Goal: Task Accomplishment & Management: Use online tool/utility

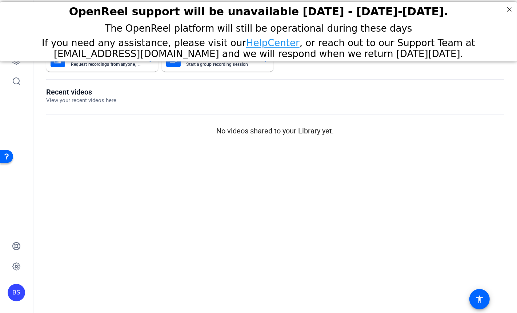
click at [446, 115] on div at bounding box center [275, 115] width 458 height 1
click at [78, 130] on p "No videos shared to your Library yet." at bounding box center [275, 130] width 458 height 11
click at [13, 63] on icon at bounding box center [16, 60] width 7 height 7
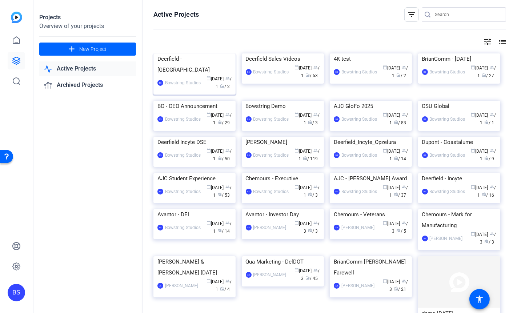
click at [188, 75] on div "Deerfield - [GEOGRAPHIC_DATA]" at bounding box center [194, 64] width 74 height 22
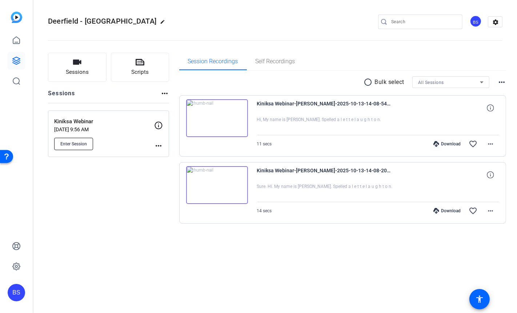
click at [78, 141] on span "Enter Session" at bounding box center [73, 144] width 27 height 6
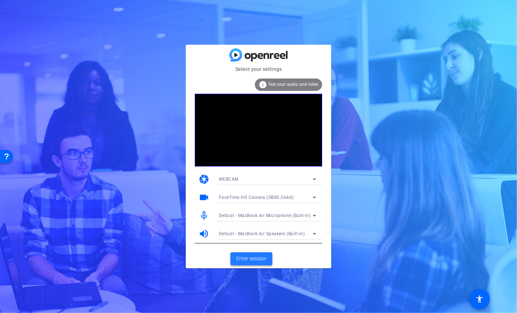
click at [247, 259] on span "Enter session" at bounding box center [251, 259] width 30 height 8
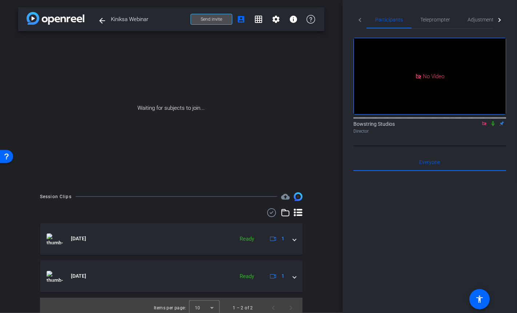
click at [210, 16] on span "Send invite" at bounding box center [211, 19] width 21 height 6
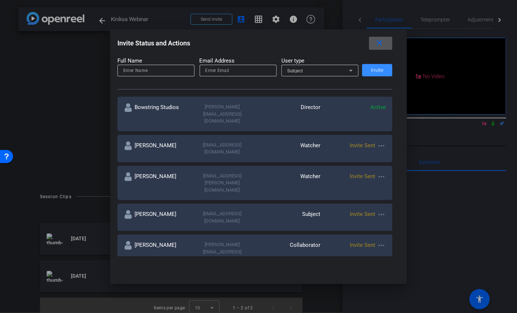
scroll to position [93, 0]
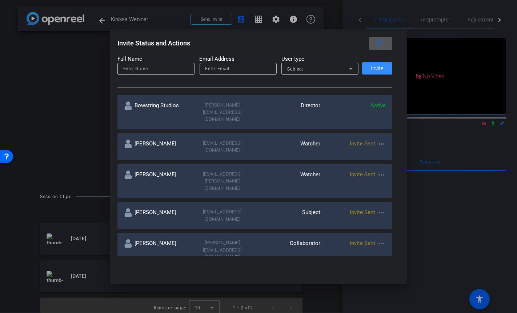
click at [383, 140] on mat-icon "more_horiz" at bounding box center [381, 144] width 9 height 9
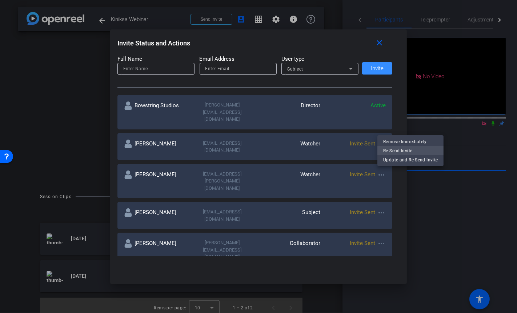
click at [391, 149] on span "Re-Send Invite" at bounding box center [410, 151] width 55 height 9
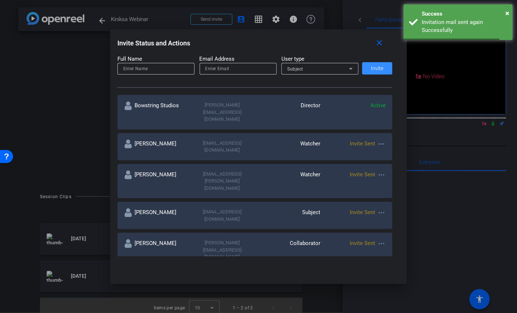
click at [382, 171] on mat-icon "more_horiz" at bounding box center [381, 175] width 9 height 9
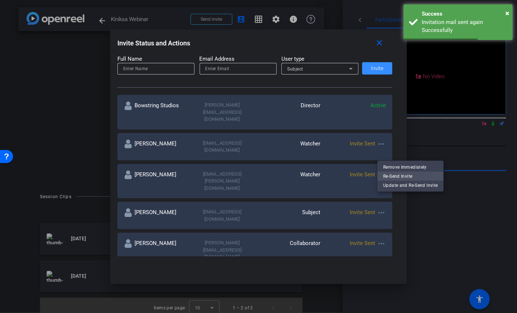
click at [394, 175] on span "Re-Send Invite" at bounding box center [410, 176] width 55 height 9
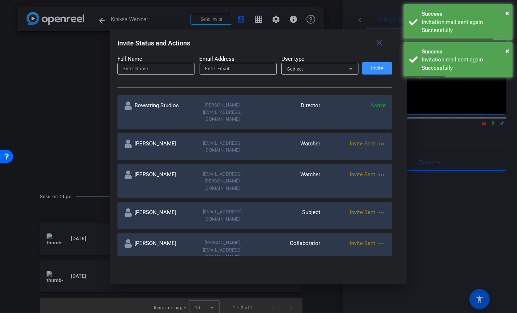
click at [382, 208] on mat-icon "more_horiz" at bounding box center [381, 212] width 9 height 9
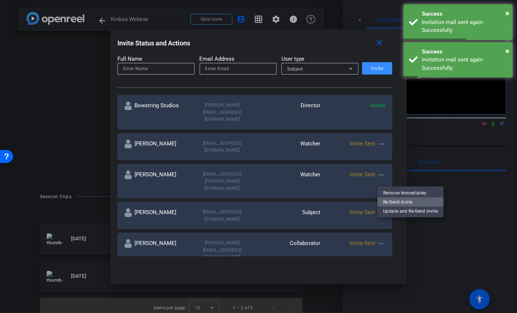
click at [399, 202] on span "Re-Send Invite" at bounding box center [410, 202] width 55 height 9
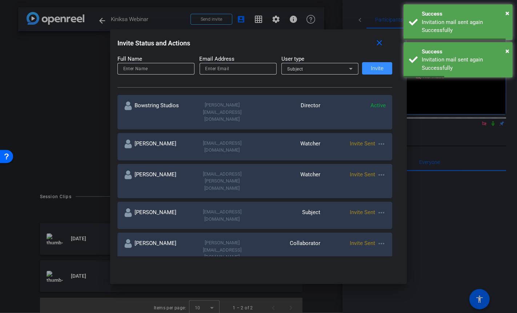
click at [382, 239] on mat-icon "more_horiz" at bounding box center [381, 243] width 9 height 9
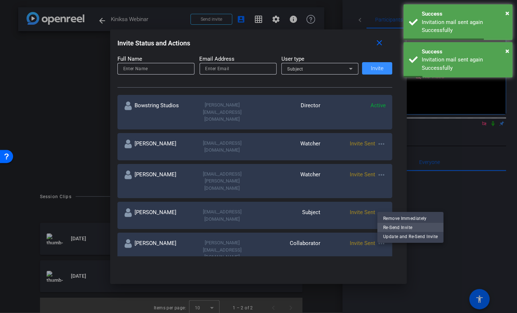
click at [399, 230] on span "Re-Send Invite" at bounding box center [410, 227] width 55 height 9
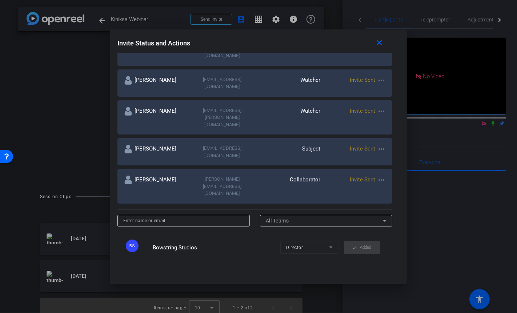
scroll to position [157, 0]
click at [155, 216] on input at bounding box center [183, 220] width 121 height 9
type input "Dr. john"
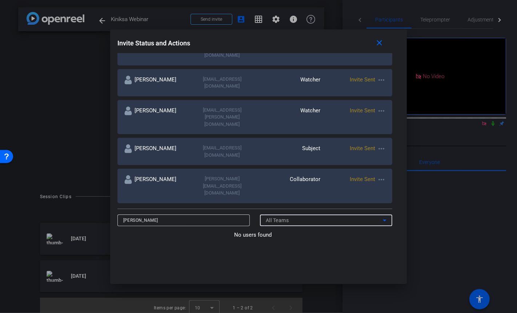
click at [298, 231] on div "No users found" at bounding box center [254, 302] width 275 height 142
drag, startPoint x: 169, startPoint y: 172, endPoint x: 115, endPoint y: 172, distance: 54.6
click at [115, 172] on div "Invite Status and Actions close SUBJECT ACCESS LINK https://capture.openreel.co…" at bounding box center [258, 146] width 297 height 235
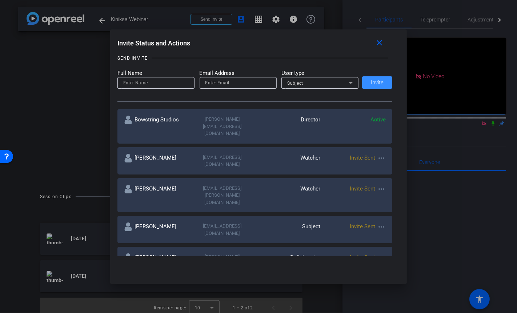
scroll to position [77, 0]
click at [214, 84] on input "email" at bounding box center [238, 84] width 65 height 9
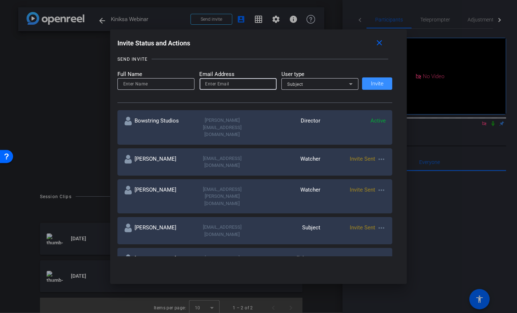
click at [214, 84] on input "email" at bounding box center [238, 84] width 65 height 9
paste input "jpaolini@kiniksa.com"
type input "jpaolini@kiniksa.com"
click at [153, 86] on input at bounding box center [155, 84] width 65 height 9
type input "Dr. John"
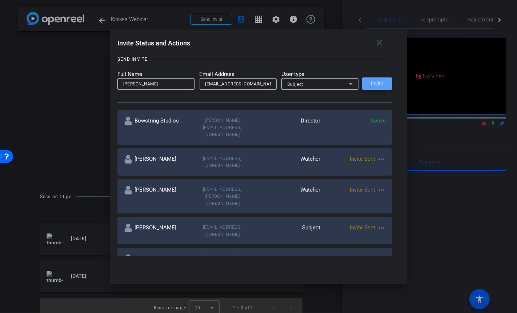
click at [386, 83] on span at bounding box center [377, 83] width 30 height 17
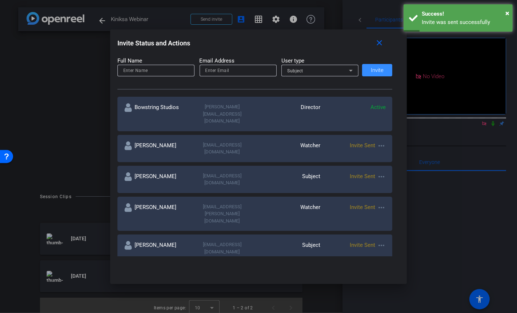
scroll to position [80, 0]
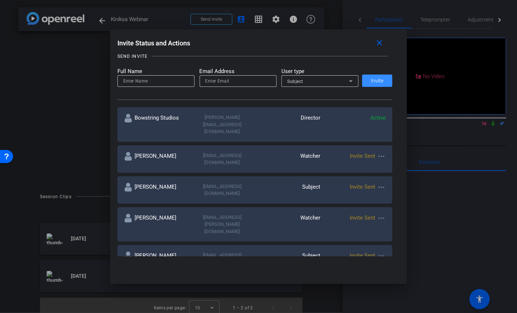
click at [211, 84] on input "email" at bounding box center [238, 81] width 65 height 9
paste input "caiudi@kiniksa.com"
type input "caiudi@kiniksa.com"
click at [139, 79] on input at bounding box center [155, 81] width 65 height 9
type input "Chelsea"
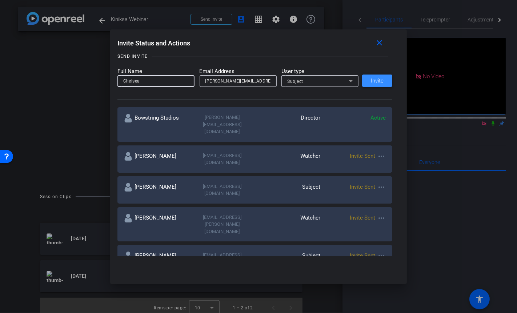
click at [377, 80] on span "Invite" at bounding box center [377, 80] width 13 height 5
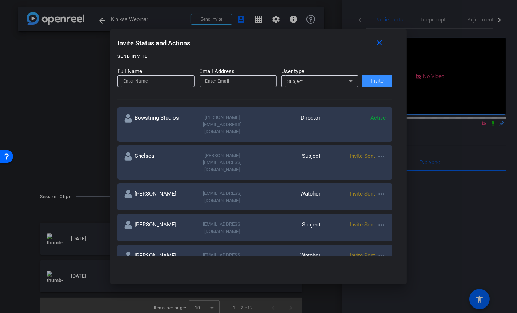
click at [215, 84] on input "email" at bounding box center [238, 81] width 65 height 9
paste input "ryann.cowan@deerfieldgroup.com"
type input "ryann.cowan@deerfieldgroup.com"
click at [170, 82] on input at bounding box center [155, 81] width 65 height 9
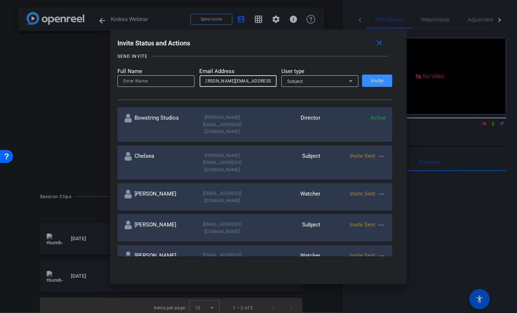
scroll to position [0, 0]
type input "Ryann"
click at [351, 81] on icon at bounding box center [351, 81] width 4 height 2
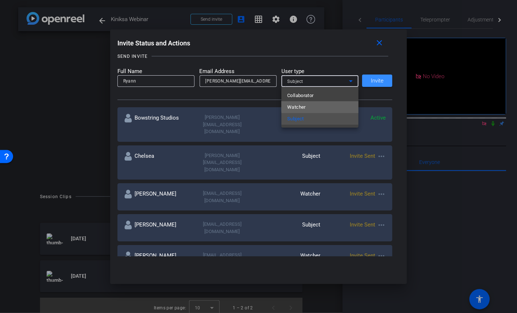
click at [336, 104] on mat-option "Watcher" at bounding box center [320, 107] width 77 height 12
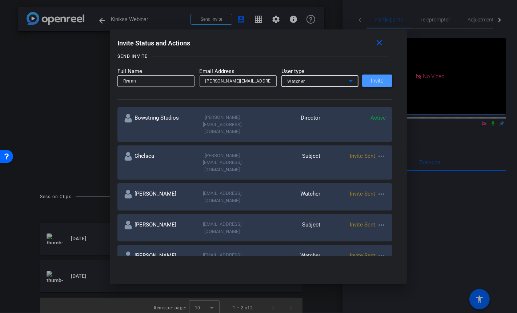
click at [379, 83] on span "Invite" at bounding box center [377, 80] width 13 height 5
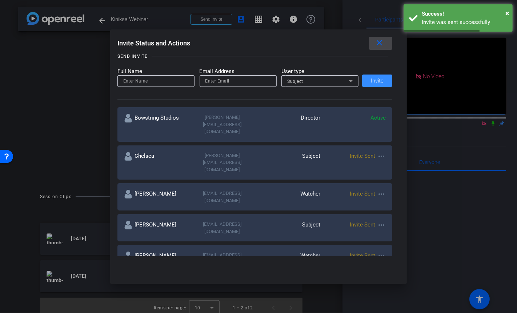
click at [381, 47] on mat-icon "close" at bounding box center [379, 43] width 9 height 9
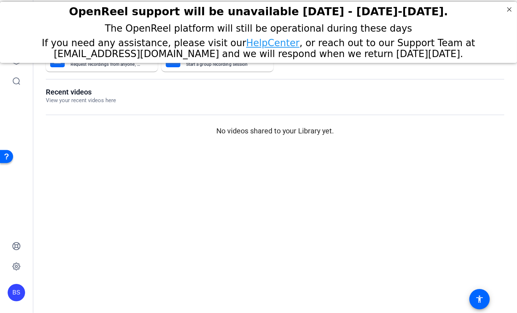
click at [12, 288] on div "BS" at bounding box center [16, 292] width 17 height 17
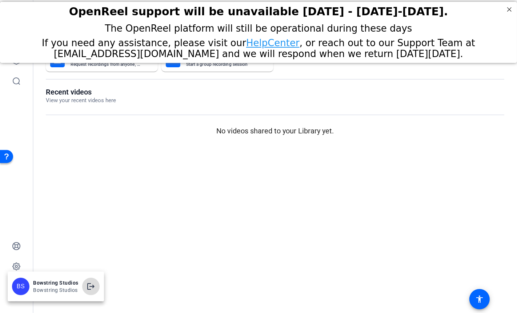
click at [88, 285] on mat-icon "logout" at bounding box center [91, 286] width 9 height 9
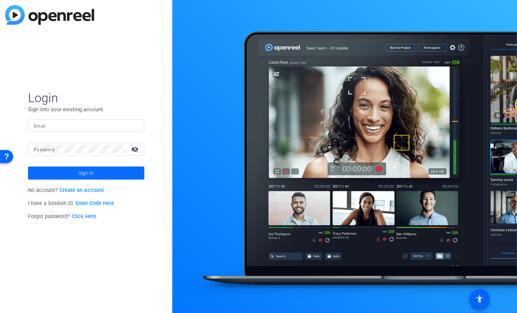
type input "sean@bowstring.tv"
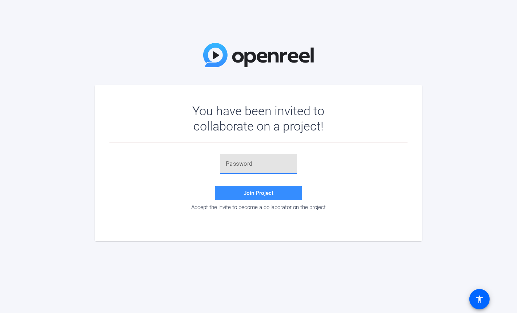
drag, startPoint x: 237, startPoint y: 161, endPoint x: 240, endPoint y: 165, distance: 5.2
click at [237, 161] on input "text" at bounding box center [258, 164] width 65 height 9
paste input "Gw7550"
type input "Gw7550"
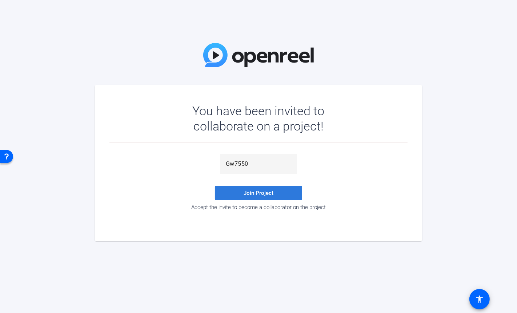
click at [256, 191] on span "Join Project" at bounding box center [259, 193] width 30 height 7
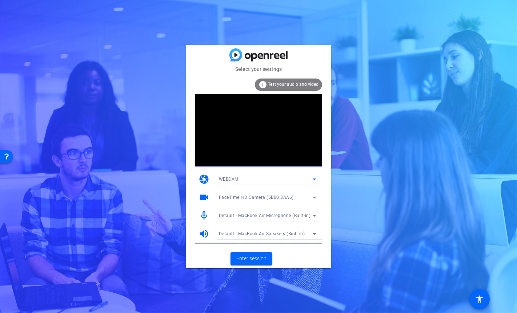
click at [315, 177] on icon at bounding box center [314, 179] width 9 height 9
click at [328, 182] on div at bounding box center [258, 156] width 517 height 313
click at [314, 178] on icon at bounding box center [314, 179] width 9 height 9
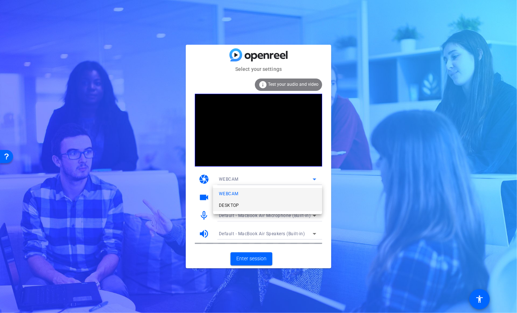
click at [252, 206] on mat-option "DESKTOP" at bounding box center [267, 206] width 109 height 12
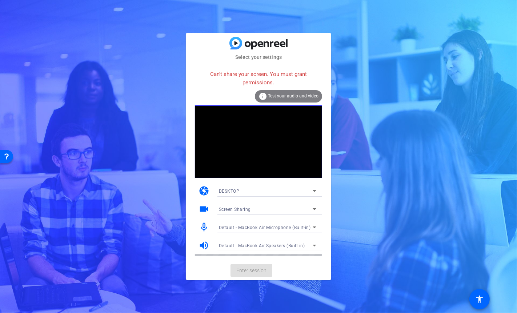
click at [292, 190] on div "DESKTOP" at bounding box center [266, 191] width 94 height 9
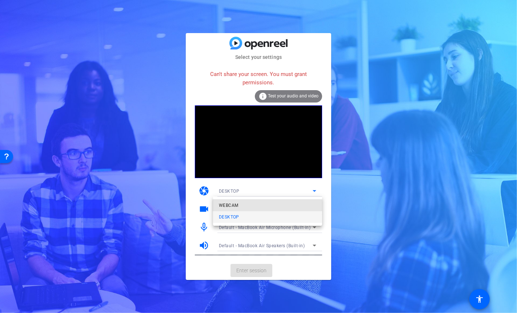
click at [252, 202] on mat-option "WEBCAM" at bounding box center [267, 206] width 109 height 12
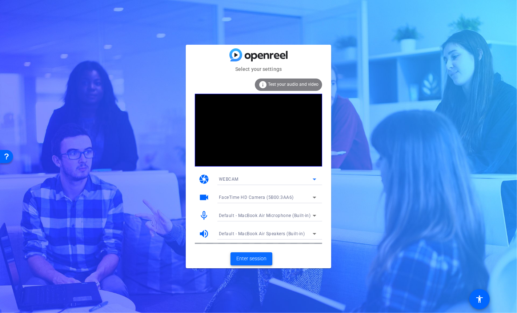
click at [258, 257] on span "Enter session" at bounding box center [251, 259] width 30 height 8
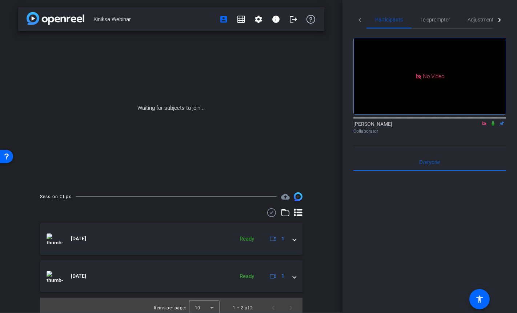
click at [494, 126] on icon at bounding box center [493, 123] width 3 height 5
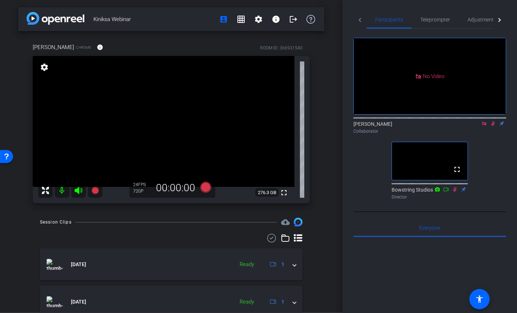
click at [493, 126] on icon at bounding box center [493, 123] width 6 height 5
click at [485, 125] on icon at bounding box center [484, 123] width 4 height 4
click at [430, 17] on span "Teleprompter" at bounding box center [435, 19] width 30 height 5
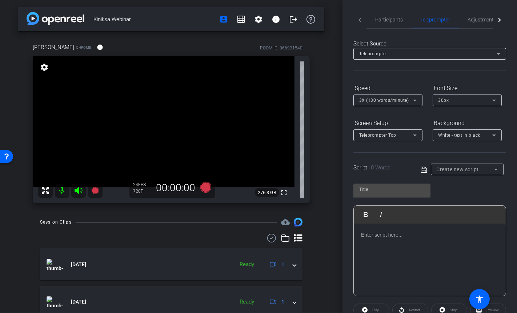
click at [379, 236] on p at bounding box center [429, 235] width 137 height 8
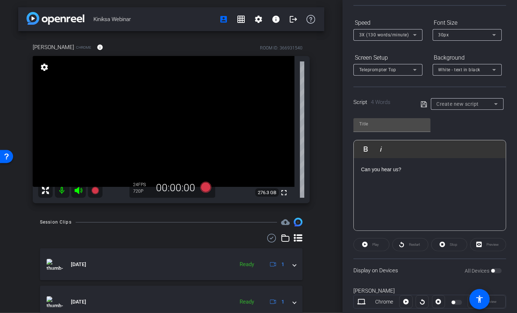
scroll to position [67, 0]
click at [451, 35] on div "30px" at bounding box center [466, 33] width 54 height 9
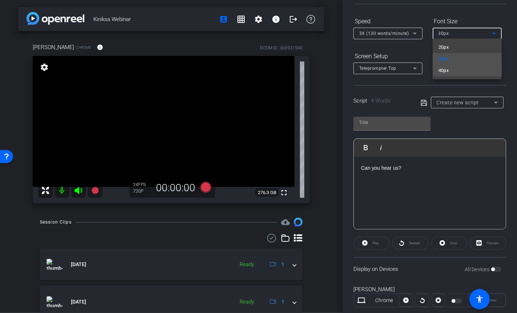
click at [447, 71] on span "40px" at bounding box center [444, 70] width 11 height 9
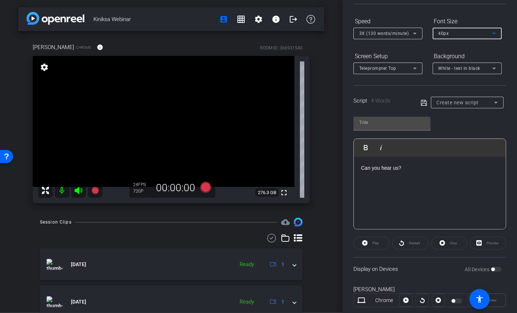
type input "Default title 9499"
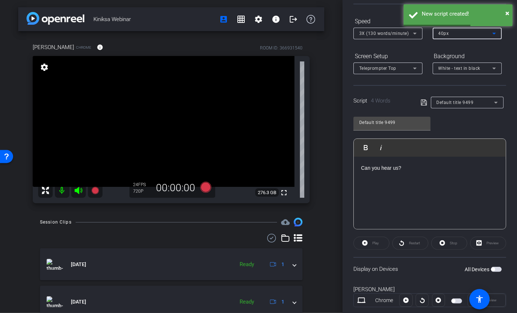
click at [498, 267] on span "button" at bounding box center [496, 269] width 11 height 5
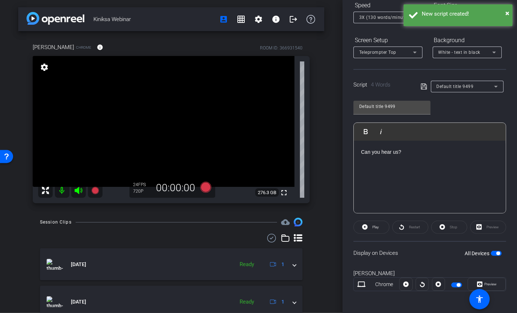
click at [495, 252] on span "button" at bounding box center [496, 253] width 11 height 5
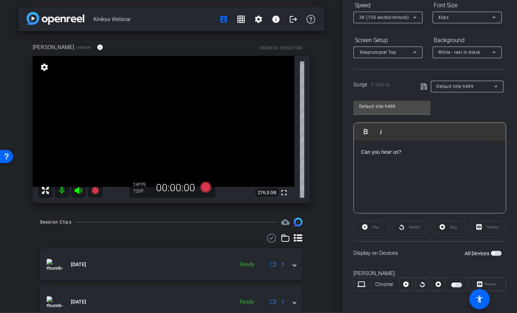
click at [496, 252] on span "button" at bounding box center [496, 253] width 11 height 5
click at [407, 284] on icon at bounding box center [405, 284] width 5 height 5
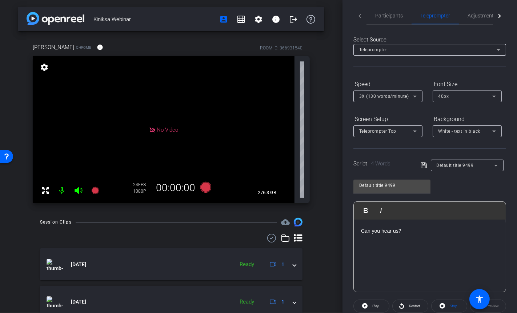
scroll to position [0, 0]
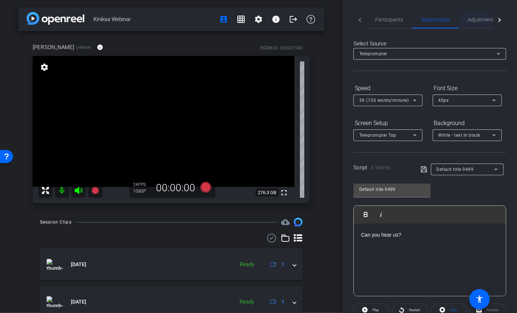
click at [482, 22] on span "Adjustments" at bounding box center [482, 19] width 29 height 5
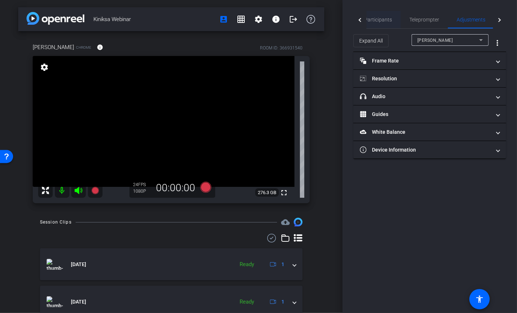
click at [388, 22] on span "Participants" at bounding box center [378, 19] width 28 height 5
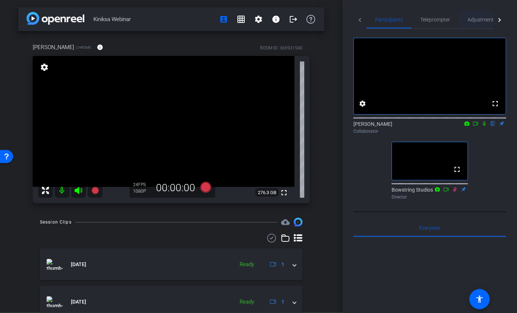
click at [478, 21] on span "Adjustments" at bounding box center [482, 19] width 29 height 5
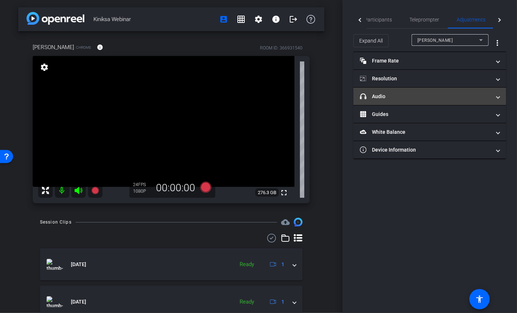
click at [392, 95] on mat-panel-title "headphone icon Audio" at bounding box center [425, 97] width 131 height 8
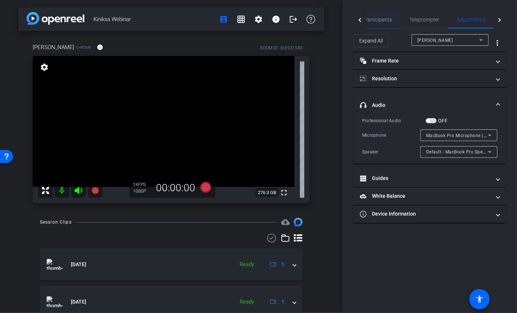
click at [385, 21] on span "Participants" at bounding box center [378, 19] width 28 height 5
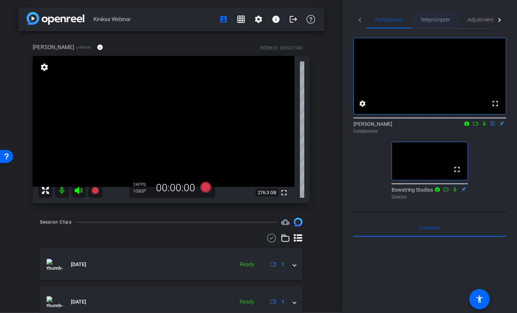
click at [428, 21] on span "Teleprompter" at bounding box center [435, 19] width 30 height 5
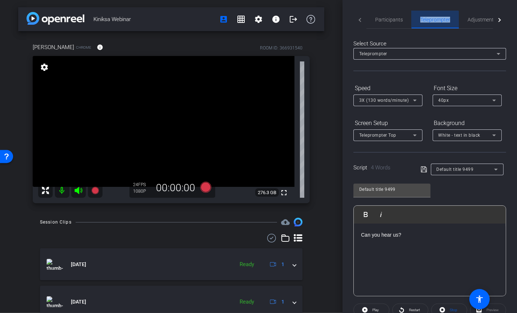
click at [428, 21] on span "Teleprompter" at bounding box center [435, 19] width 30 height 5
drag, startPoint x: 399, startPoint y: 235, endPoint x: 359, endPoint y: 234, distance: 40.4
click at [359, 234] on div "Can you hear us?" at bounding box center [430, 260] width 152 height 73
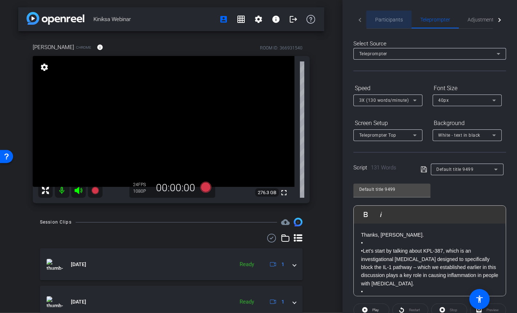
click at [391, 19] on span "Participants" at bounding box center [389, 19] width 28 height 5
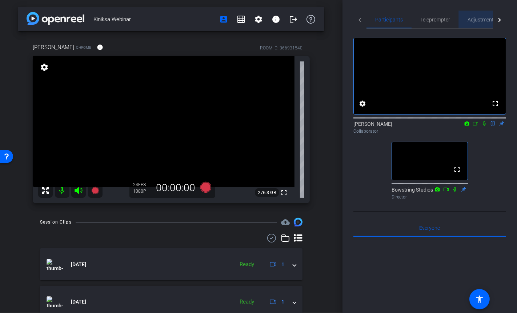
click at [479, 20] on span "Adjustments" at bounding box center [482, 19] width 29 height 5
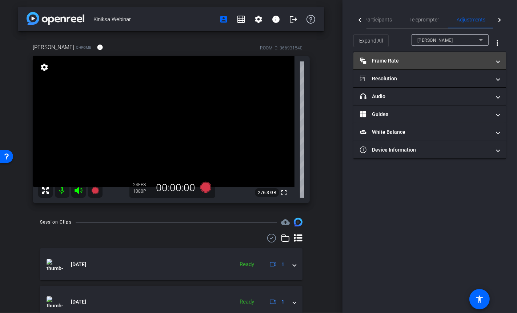
click at [398, 61] on mat-panel-title "Frame Rate Frame Rate" at bounding box center [425, 61] width 131 height 8
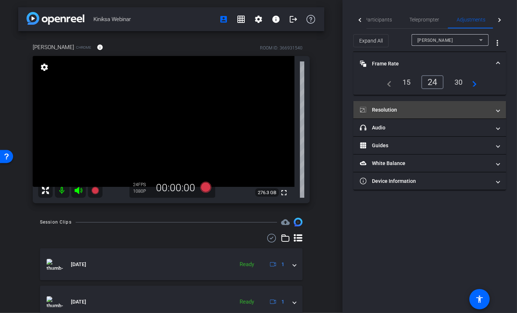
click at [396, 106] on mat-panel-title "Resolution" at bounding box center [425, 110] width 131 height 8
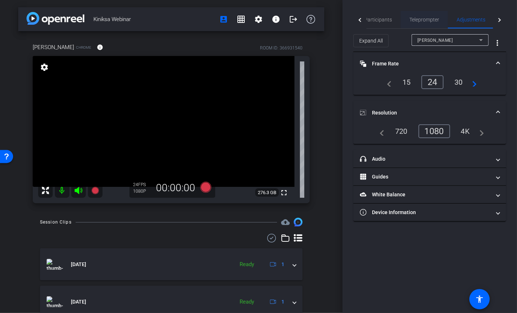
click at [418, 20] on span "Teleprompter" at bounding box center [425, 19] width 30 height 5
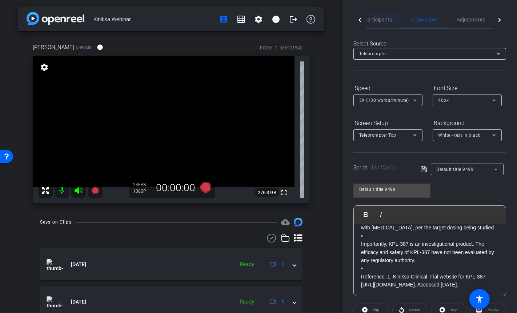
click at [378, 21] on span "Participants" at bounding box center [378, 19] width 28 height 5
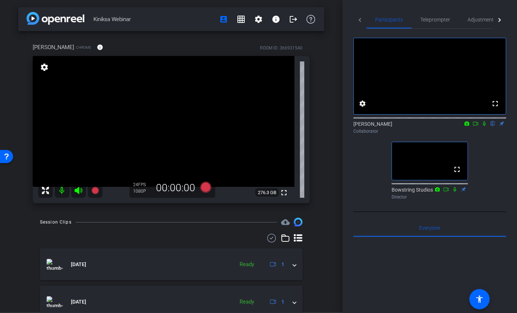
click at [485, 126] on icon at bounding box center [484, 123] width 3 height 5
click at [435, 21] on span "Teleprompter" at bounding box center [435, 19] width 30 height 5
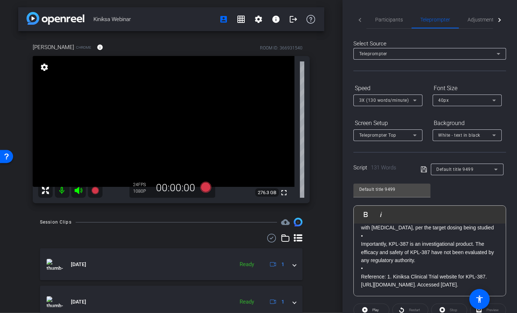
click at [457, 99] on div "40px" at bounding box center [466, 100] width 54 height 9
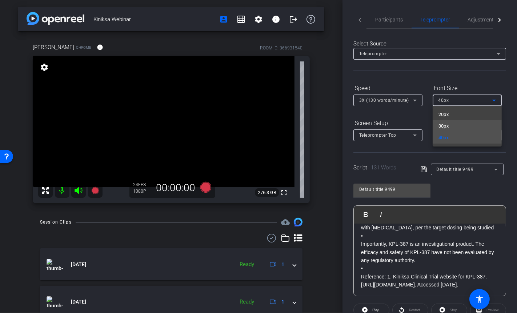
click at [452, 126] on mat-option "30px" at bounding box center [467, 126] width 69 height 12
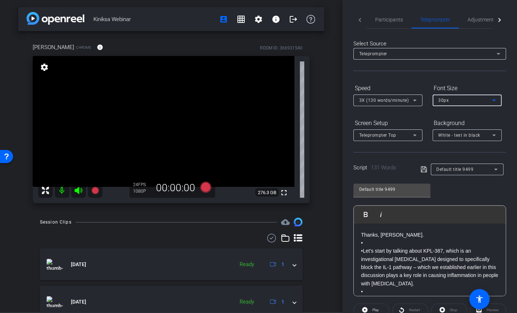
scroll to position [0, 0]
click at [472, 23] on span "Adjustments" at bounding box center [482, 19] width 29 height 17
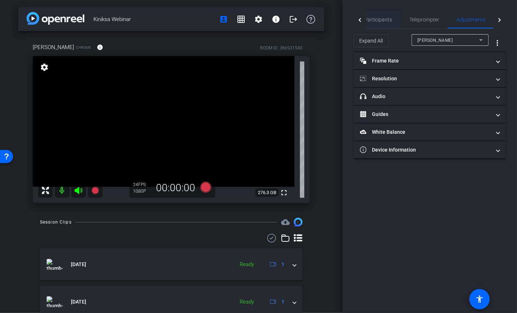
click at [380, 25] on span "Participants" at bounding box center [378, 19] width 28 height 17
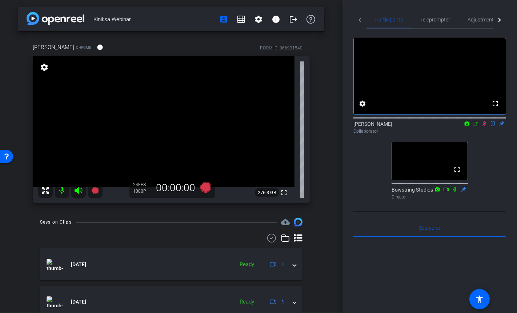
click at [485, 126] on icon at bounding box center [485, 123] width 4 height 5
click at [439, 22] on span "Teleprompter" at bounding box center [435, 19] width 30 height 5
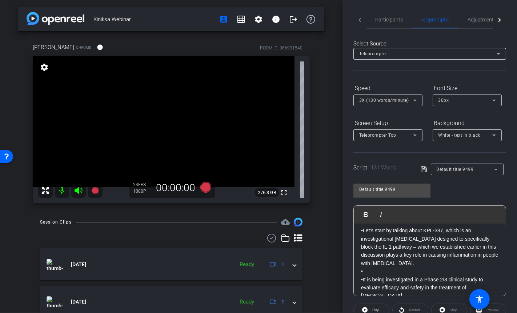
scroll to position [23, 0]
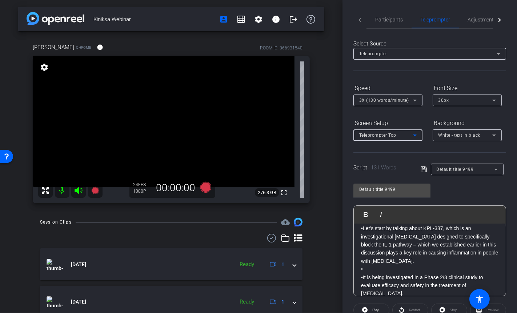
click at [392, 137] on span "Teleprompter Top" at bounding box center [377, 135] width 37 height 5
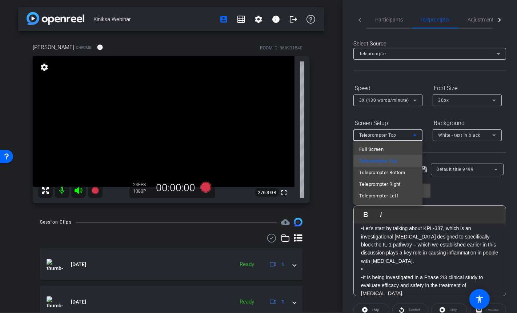
click at [349, 136] on div at bounding box center [258, 156] width 517 height 313
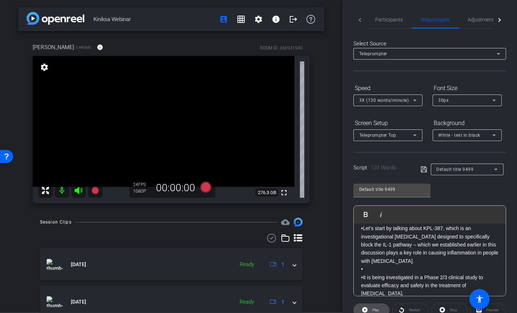
click at [372, 308] on span "Play" at bounding box center [375, 310] width 7 height 4
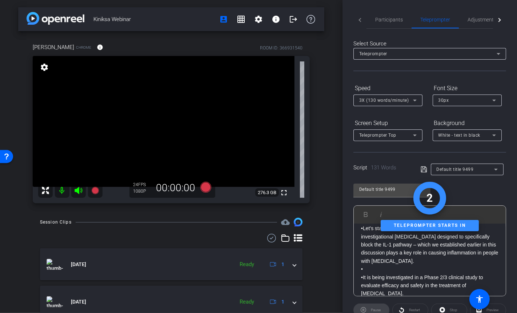
scroll to position [0, 0]
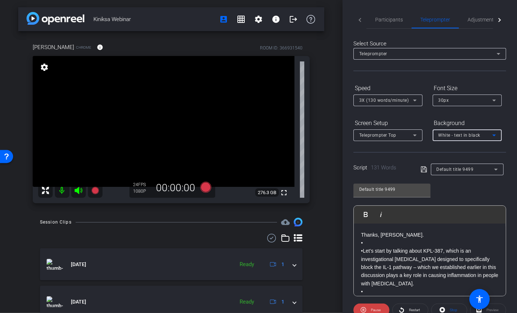
click at [459, 138] on div "White - text in black" at bounding box center [466, 135] width 54 height 9
drag, startPoint x: 468, startPoint y: 111, endPoint x: 464, endPoint y: 108, distance: 5.1
click at [468, 111] on div at bounding box center [258, 156] width 517 height 313
click at [460, 103] on div "30px" at bounding box center [466, 100] width 54 height 9
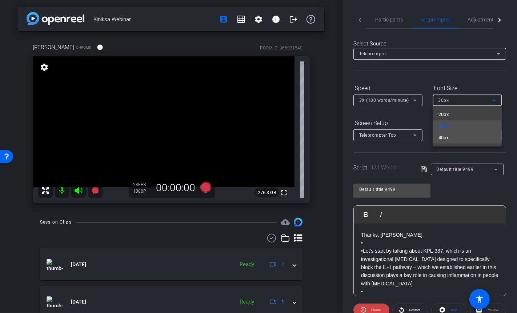
click at [452, 139] on mat-option "40px" at bounding box center [467, 138] width 69 height 12
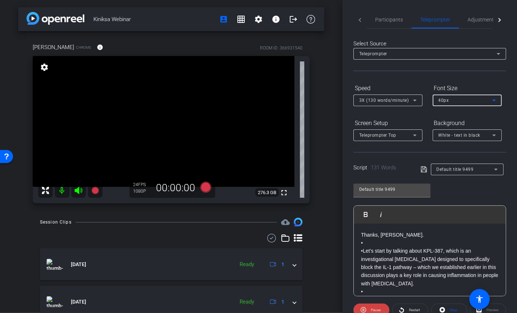
click at [449, 100] on div "40px" at bounding box center [466, 100] width 54 height 9
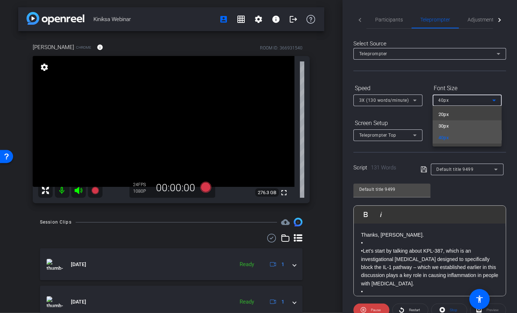
click at [443, 124] on span "30px" at bounding box center [444, 126] width 11 height 9
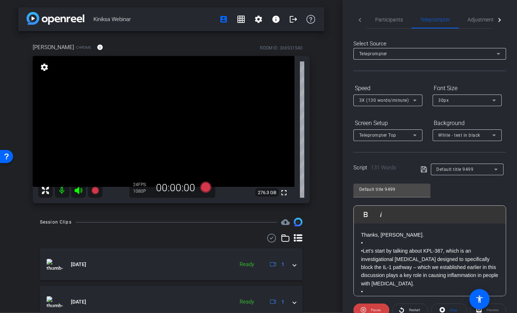
click at [427, 119] on div "Screen Setup Teleprompter Top Background White - text in black" at bounding box center [430, 129] width 153 height 24
click at [410, 100] on div "3X (130 words/minute)" at bounding box center [386, 100] width 54 height 9
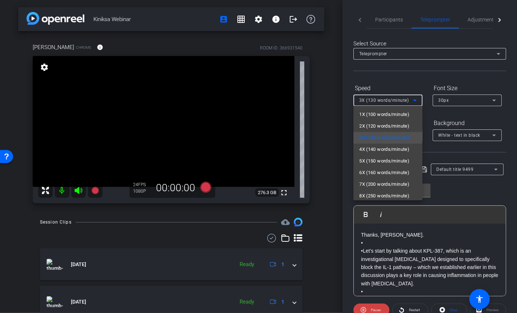
click at [407, 85] on div at bounding box center [258, 156] width 517 height 313
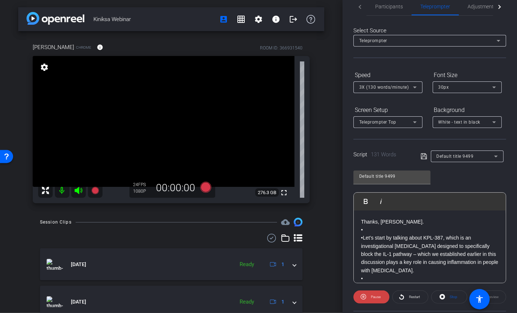
click at [378, 90] on div "3X (130 words/minute)" at bounding box center [386, 87] width 54 height 9
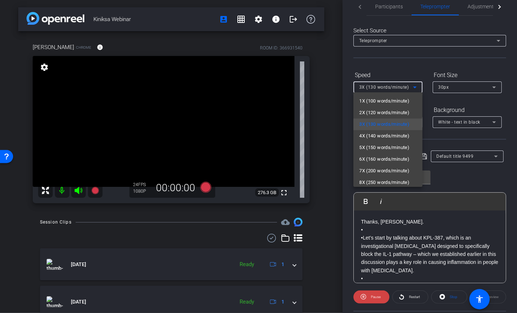
click at [347, 99] on div at bounding box center [258, 156] width 517 height 313
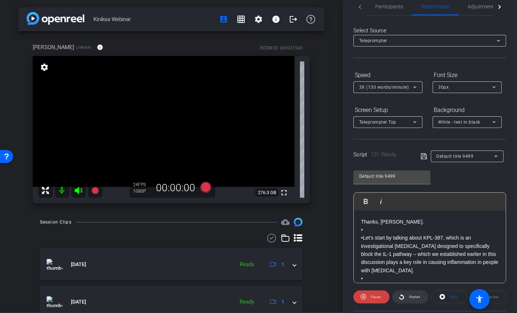
click at [408, 297] on span "Restart" at bounding box center [413, 297] width 13 height 10
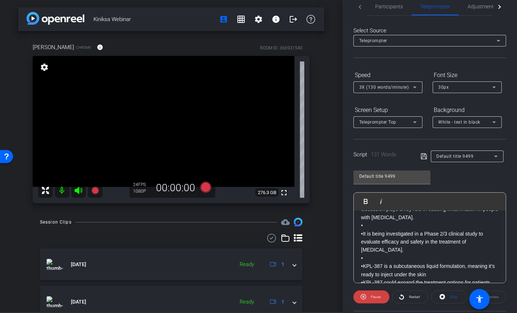
scroll to position [55, 0]
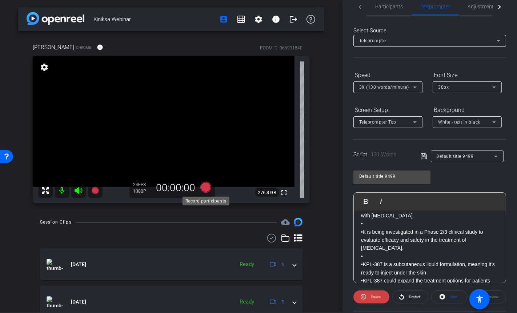
click at [203, 184] on icon at bounding box center [205, 187] width 11 height 11
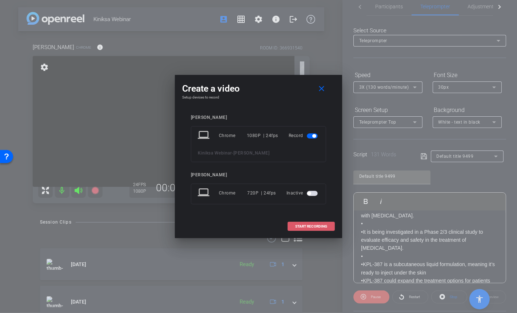
click at [315, 225] on span "START RECORDING" at bounding box center [311, 227] width 32 height 4
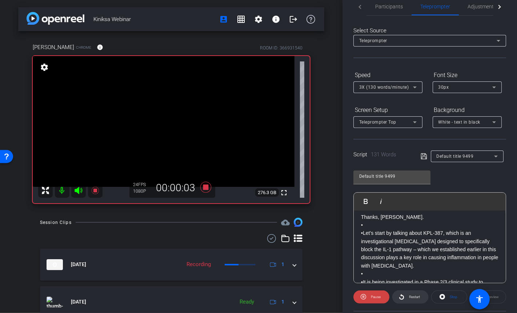
scroll to position [0, 0]
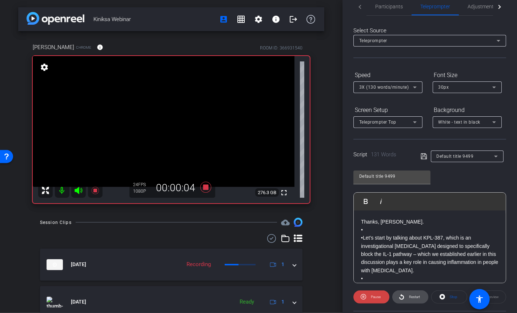
click at [408, 296] on span "Restart" at bounding box center [413, 297] width 13 height 10
click at [374, 298] on span "Pause" at bounding box center [375, 297] width 12 height 10
click at [371, 298] on span "Play" at bounding box center [375, 297] width 8 height 10
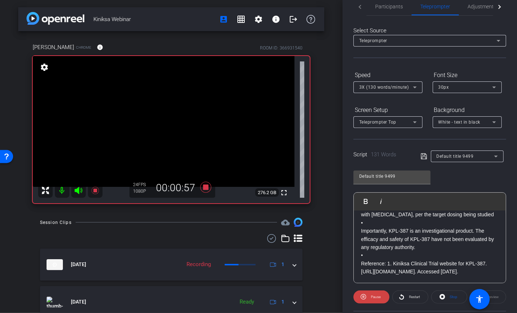
scroll to position [145, 0]
click at [206, 189] on icon at bounding box center [205, 187] width 11 height 11
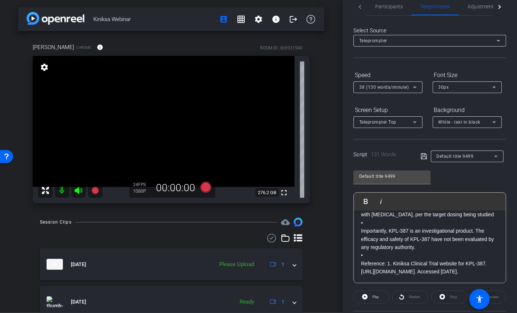
scroll to position [135, 0]
click at [391, 86] on span "3X (130 words/minute)" at bounding box center [384, 87] width 50 height 5
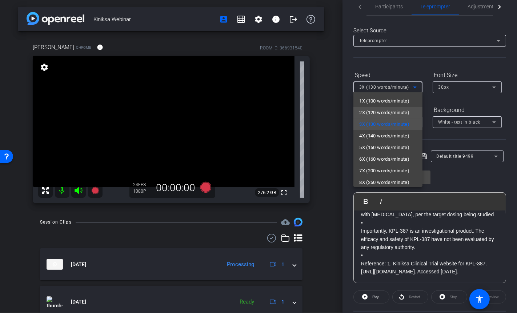
click at [379, 112] on span "2X (120 words/minute)" at bounding box center [384, 112] width 50 height 9
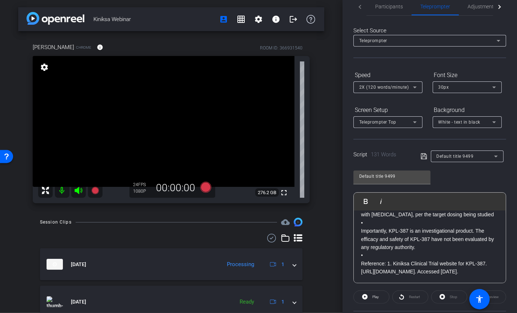
click at [322, 179] on div "Dr. John Paolini Chrome info ROOM ID: 366931540 fullscreen settings 276.2 GB 24…" at bounding box center [171, 120] width 306 height 179
drag, startPoint x: 416, startPoint y: 272, endPoint x: 358, endPoint y: 256, distance: 60.3
click at [358, 256] on div "Thanks, Chelsea. • •Let’s start by talking about KPL-387, which is an investiga…" at bounding box center [430, 182] width 152 height 202
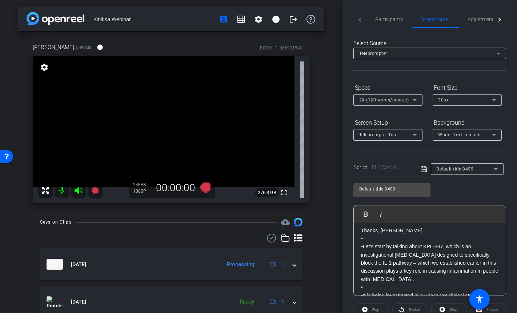
scroll to position [0, 0]
click at [385, 20] on span "Participants" at bounding box center [389, 19] width 28 height 5
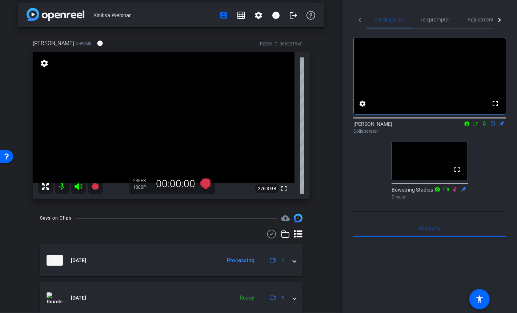
scroll to position [8, 0]
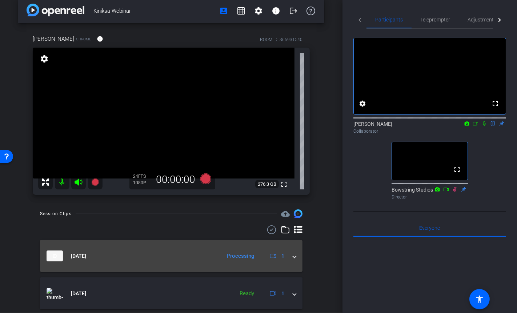
click at [294, 257] on span at bounding box center [294, 256] width 3 height 8
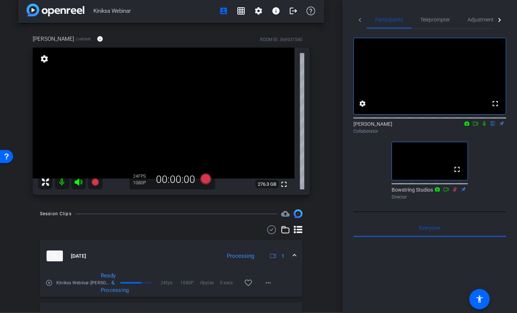
click at [321, 235] on div "Session Clips cloud_upload Oct 15, 2025 Processing 1 play_circle_outline Kiniks…" at bounding box center [171, 304] width 306 height 188
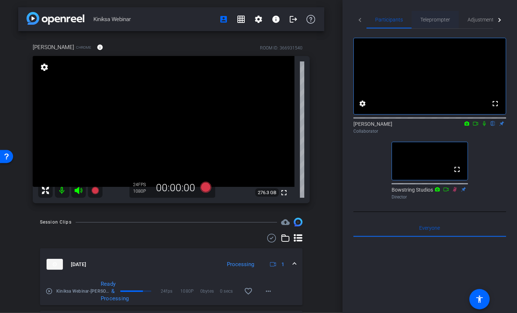
click at [432, 23] on span "Teleprompter" at bounding box center [435, 19] width 30 height 17
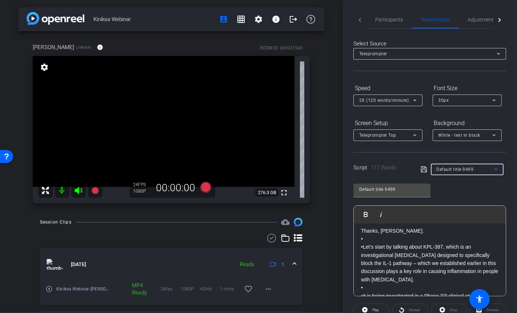
click at [473, 172] on div "Default title 9499" at bounding box center [465, 169] width 57 height 9
click at [464, 153] on div at bounding box center [258, 156] width 517 height 313
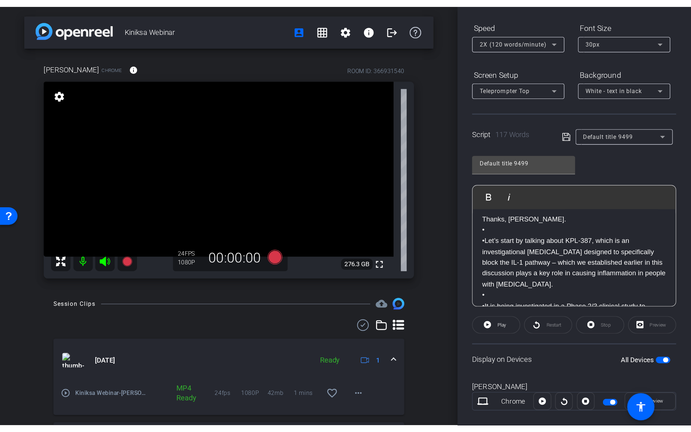
scroll to position [83, 0]
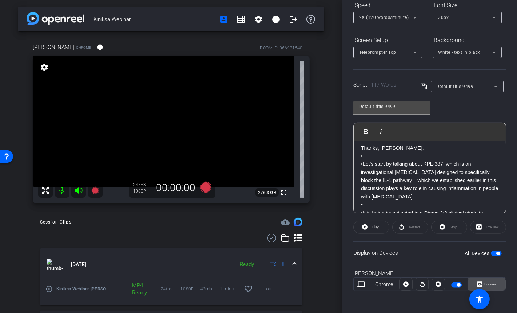
click at [486, 282] on span "Preview" at bounding box center [490, 284] width 12 height 4
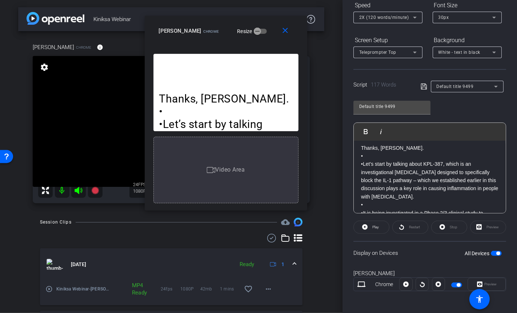
drag, startPoint x: 329, startPoint y: 246, endPoint x: 289, endPoint y: 200, distance: 61.1
click at [290, 200] on div "Video Area" at bounding box center [225, 170] width 145 height 67
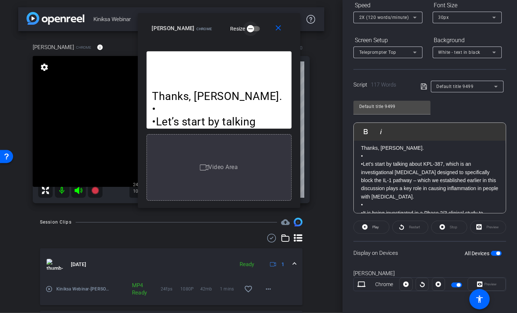
click at [250, 30] on icon "button" at bounding box center [250, 28] width 7 height 7
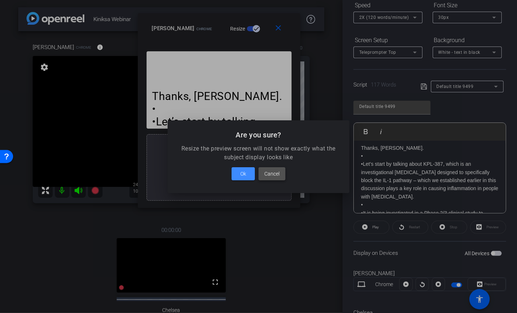
click at [271, 175] on span "Cancel" at bounding box center [271, 173] width 15 height 9
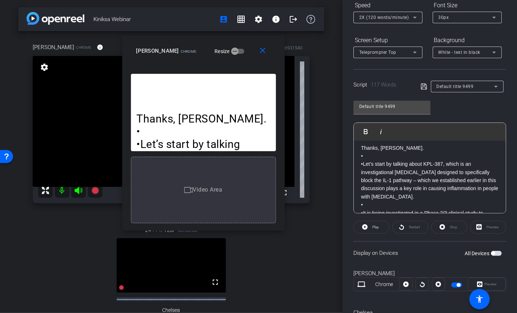
drag, startPoint x: 263, startPoint y: 24, endPoint x: 238, endPoint y: 49, distance: 35.2
click at [238, 49] on div "Dr. John Paolini Chrome Resize" at bounding box center [206, 50] width 140 height 13
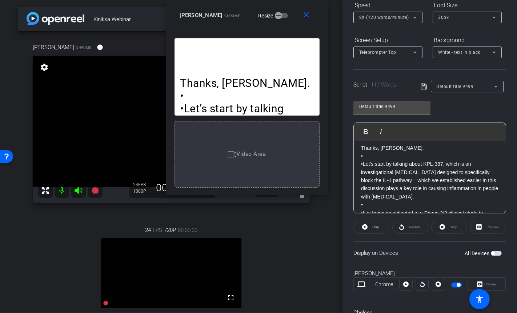
drag, startPoint x: 190, startPoint y: 51, endPoint x: 244, endPoint y: -25, distance: 92.6
click at [244, 0] on html "Accessibility Screen-Reader Guide, Feedback, and Issue Reporting | New window m…" at bounding box center [258, 156] width 517 height 313
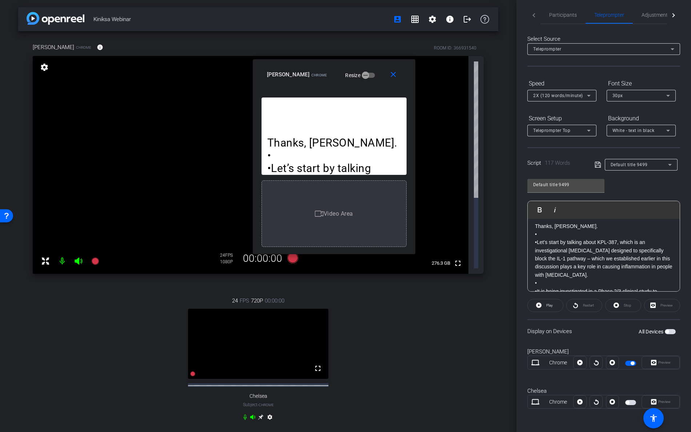
scroll to position [3, 0]
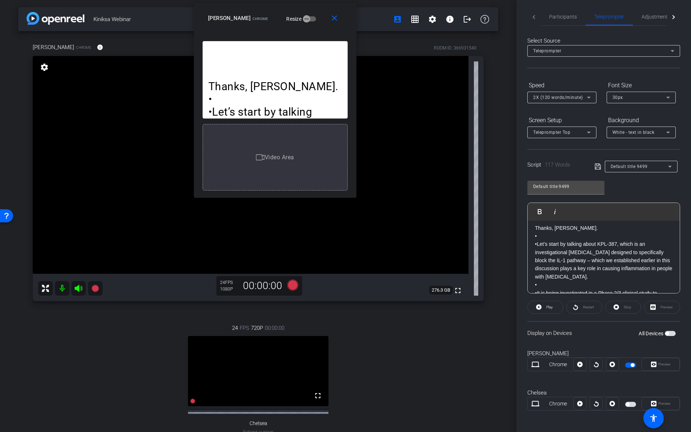
drag, startPoint x: 326, startPoint y: 66, endPoint x: 267, endPoint y: 10, distance: 81.3
click at [267, 10] on div "close Dr. John Paolini Chrome Resize" at bounding box center [275, 19] width 163 height 33
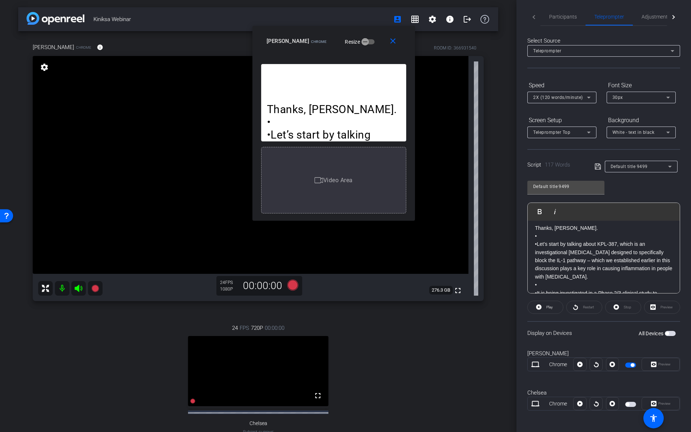
drag, startPoint x: 355, startPoint y: 196, endPoint x: 414, endPoint y: 220, distance: 64.6
click at [414, 220] on div "Thanks, Chelsea. • •Let’s start by talking about KPL-387, which is an investiga…" at bounding box center [333, 140] width 163 height 162
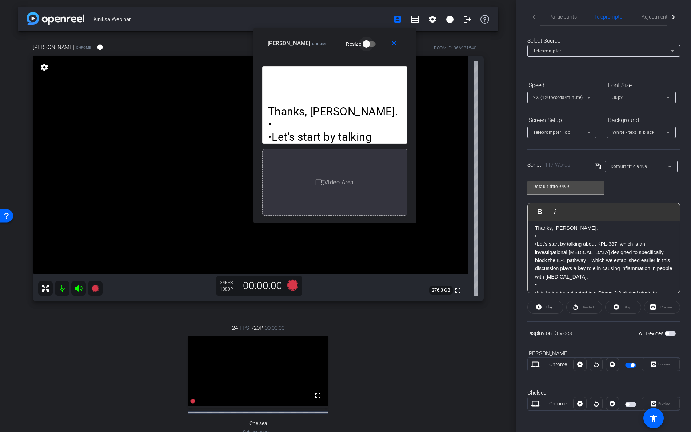
click at [366, 45] on icon "button" at bounding box center [366, 44] width 7 height 7
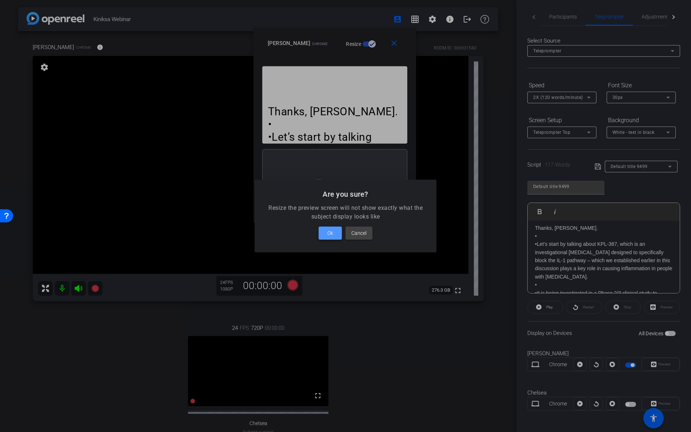
click at [335, 231] on span at bounding box center [330, 232] width 23 height 17
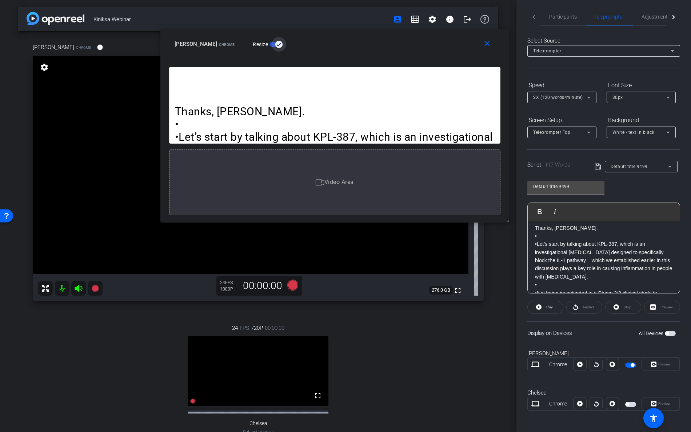
drag, startPoint x: 414, startPoint y: 220, endPoint x: 490, endPoint y: 267, distance: 88.9
click at [517, 219] on body "Accessibility Screen-Reader Guide, Feedback, and Issue Reporting | New window m…" at bounding box center [345, 216] width 691 height 432
click at [486, 45] on mat-icon "close" at bounding box center [486, 43] width 9 height 9
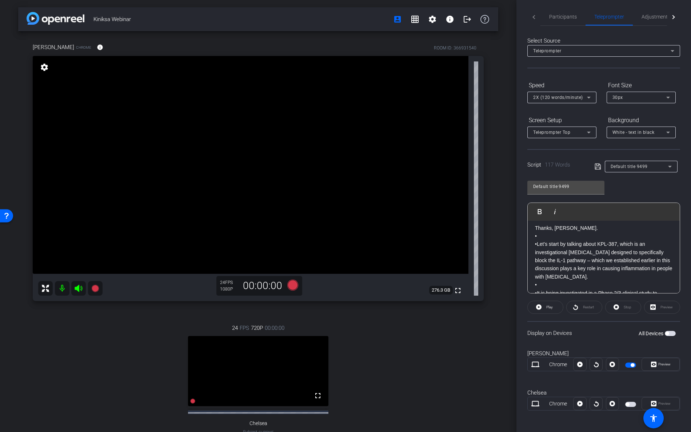
scroll to position [0, 0]
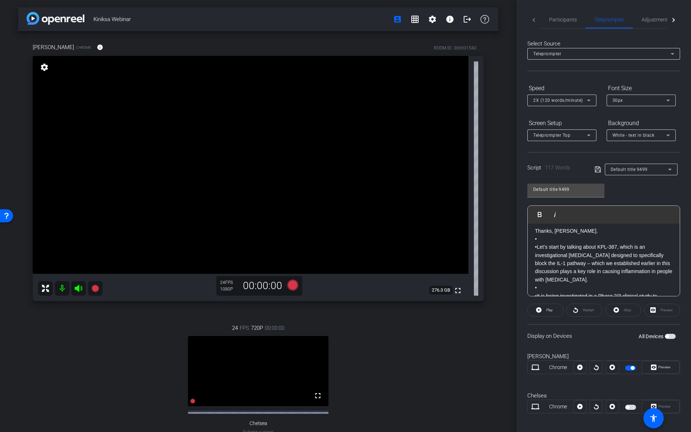
click at [499, 250] on div "Kiniksa Webinar account_box grid_on settings info logout Dr. John Paolini Chrom…" at bounding box center [258, 216] width 516 height 432
click at [517, 313] on span "Preview" at bounding box center [664, 367] width 12 height 4
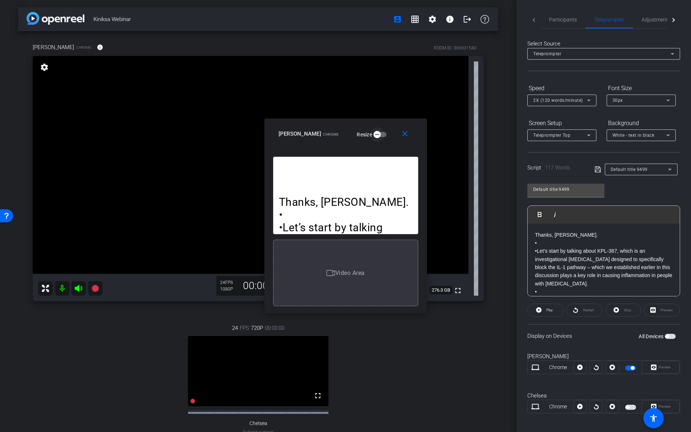
click at [380, 134] on span "button" at bounding box center [377, 134] width 15 height 15
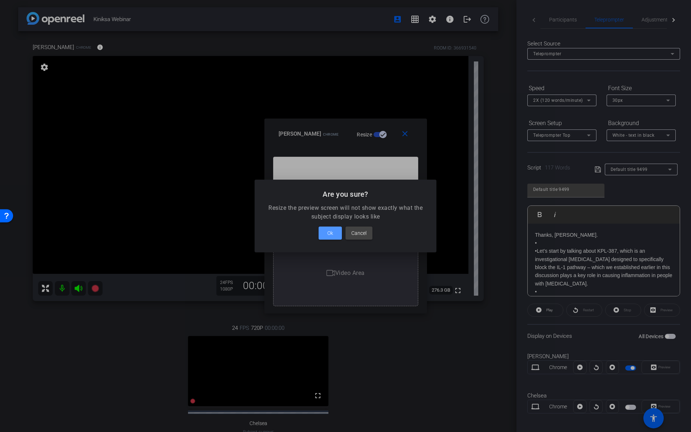
click at [330, 231] on span "Ok" at bounding box center [330, 233] width 6 height 9
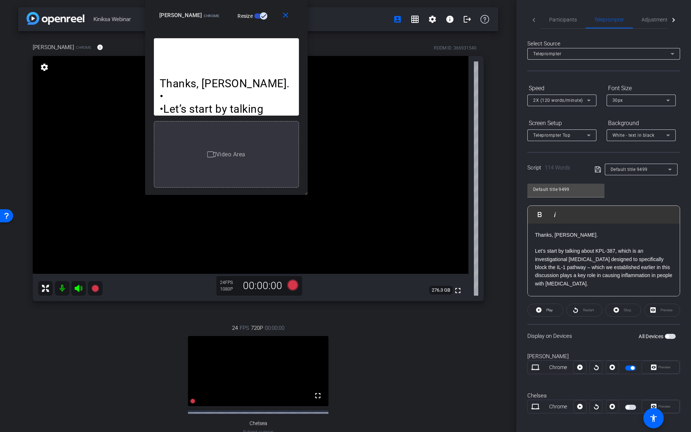
drag, startPoint x: 317, startPoint y: 124, endPoint x: 198, endPoint y: 2, distance: 170.3
click at [198, 2] on div "close Dr. John Paolini Chrome Resize" at bounding box center [226, 16] width 163 height 33
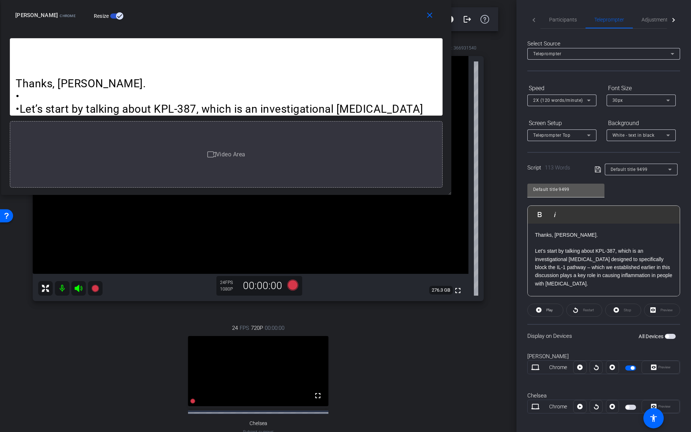
drag, startPoint x: 304, startPoint y: 192, endPoint x: 583, endPoint y: 191, distance: 279.7
click at [517, 192] on body "Accessibility Screen-Reader Guide, Feedback, and Issue Reporting | New window m…" at bounding box center [345, 216] width 691 height 432
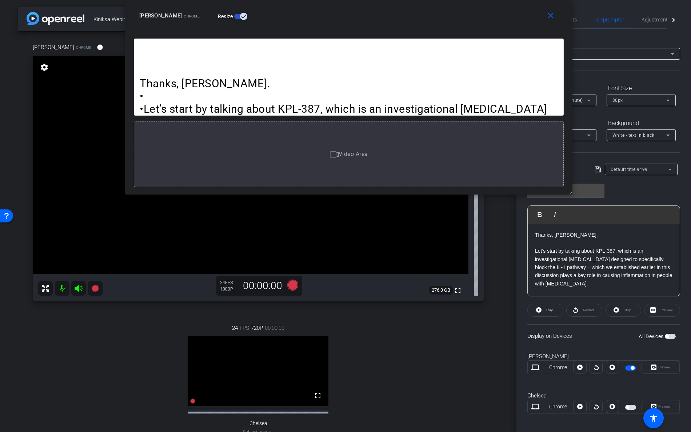
drag, startPoint x: 278, startPoint y: 24, endPoint x: 343, endPoint y: 23, distance: 65.1
click at [347, 22] on div "close Dr. John Paolini Chrome Resize" at bounding box center [348, 16] width 447 height 33
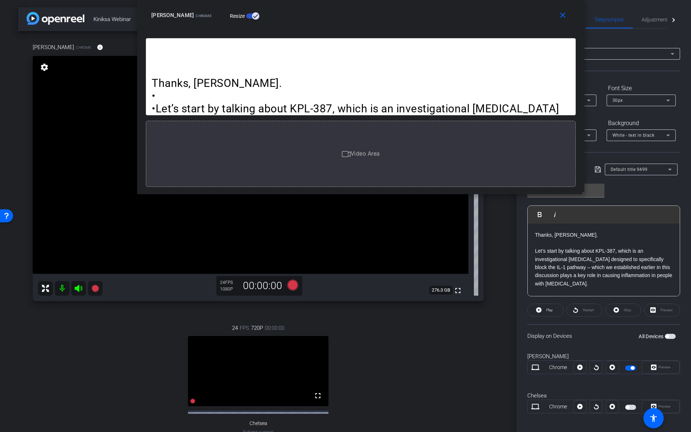
drag, startPoint x: 128, startPoint y: 192, endPoint x: 193, endPoint y: 192, distance: 65.5
click at [140, 188] on div "Thanks, Chelsea. • •Let’s start by talking about KPL-387, which is an investiga…" at bounding box center [360, 113] width 447 height 161
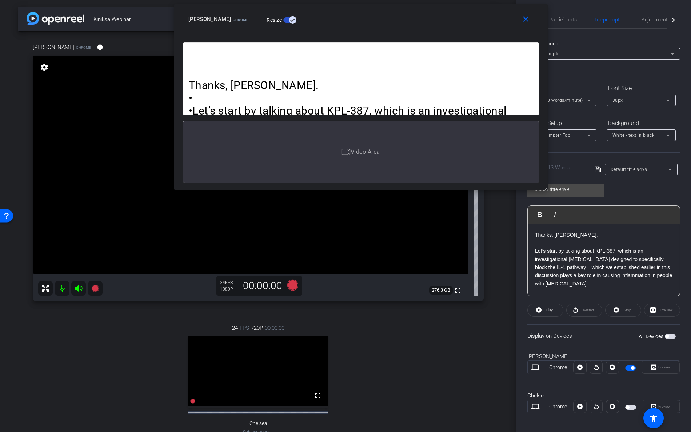
drag, startPoint x: 583, startPoint y: 191, endPoint x: 510, endPoint y: 182, distance: 73.6
click at [509, 183] on div "close Dr. John Paolini Chrome Resize Thanks, Chelsea. • •Let’s start by talking…" at bounding box center [361, 97] width 374 height 186
click at [517, 19] on mat-icon "close" at bounding box center [525, 19] width 9 height 9
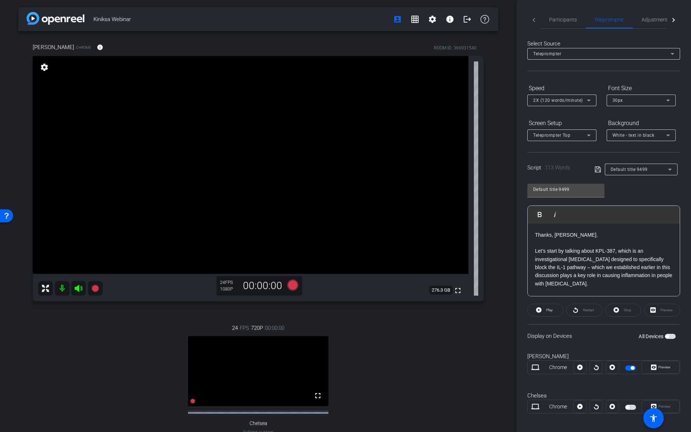
click at [517, 311] on div "Restart" at bounding box center [584, 310] width 36 height 13
click at [517, 312] on div "Restart" at bounding box center [584, 310] width 36 height 13
click at [517, 308] on div "Restart" at bounding box center [584, 310] width 36 height 13
click at [517, 310] on span "Play" at bounding box center [549, 310] width 7 height 4
click at [517, 310] on span "Pause" at bounding box center [550, 310] width 10 height 4
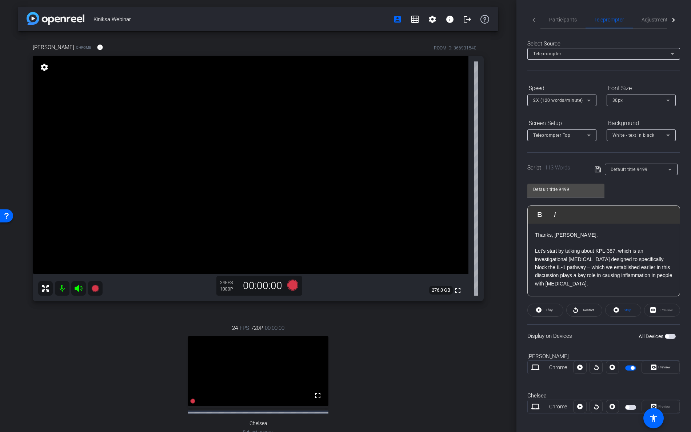
click at [517, 310] on span "Play" at bounding box center [549, 310] width 8 height 10
click at [517, 312] on span "Pause" at bounding box center [549, 310] width 12 height 10
click at [517, 24] on span "Participants" at bounding box center [563, 19] width 28 height 17
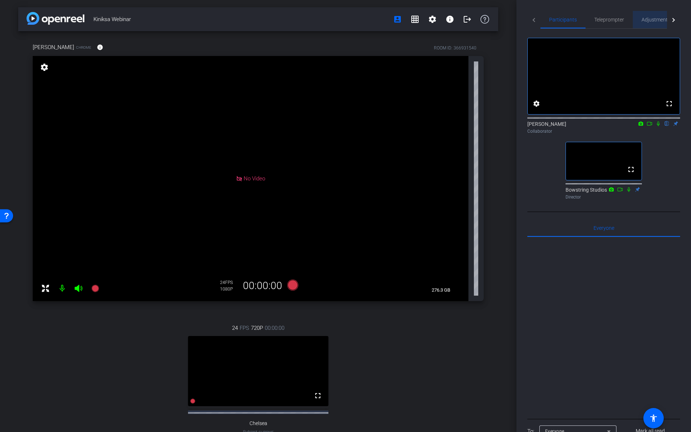
click at [517, 21] on span "Adjustments" at bounding box center [656, 19] width 29 height 5
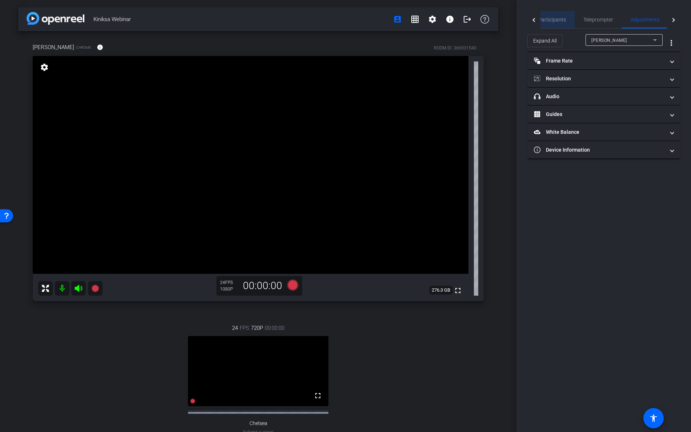
click at [517, 21] on span "Participants" at bounding box center [552, 19] width 28 height 5
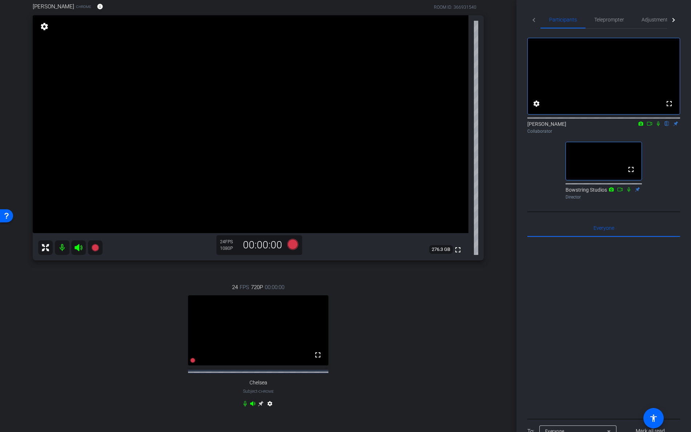
scroll to position [39, 0]
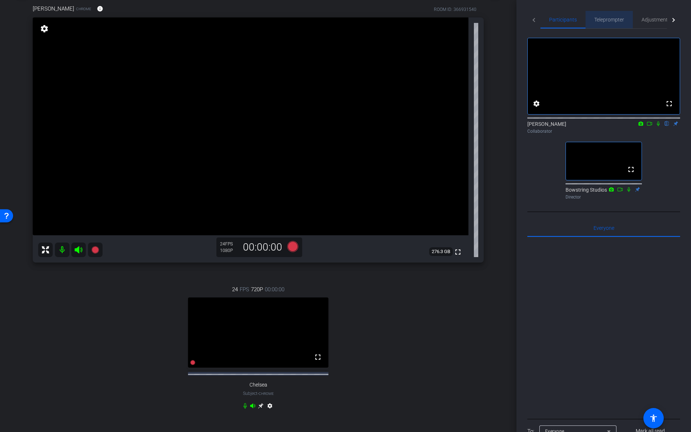
click at [517, 21] on span "Teleprompter" at bounding box center [609, 19] width 30 height 5
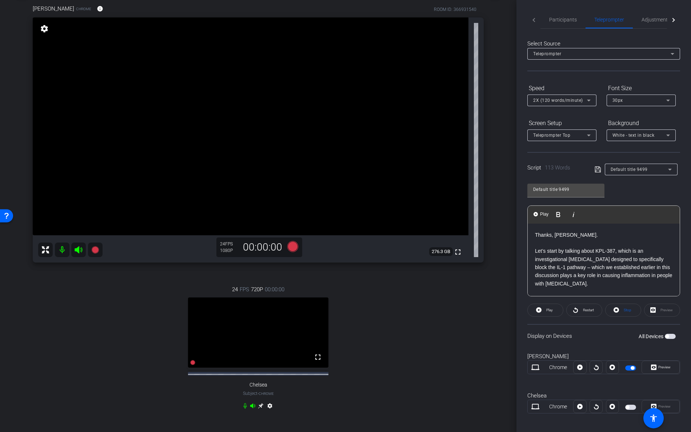
click at [517, 252] on p "Let’s start by talking about KPL-387, which is an investigational monoclonal an…" at bounding box center [603, 267] width 137 height 41
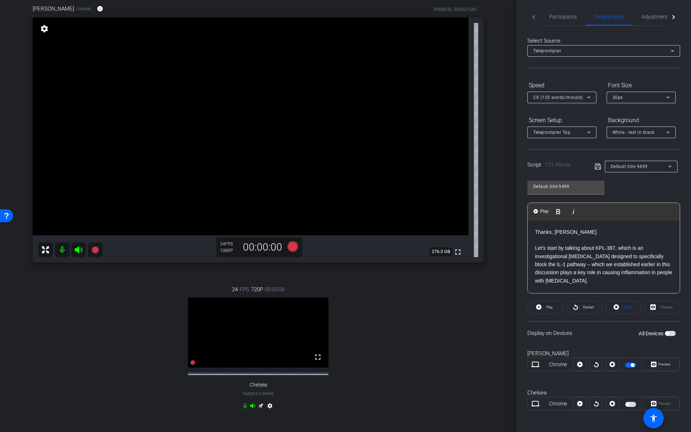
scroll to position [0, 0]
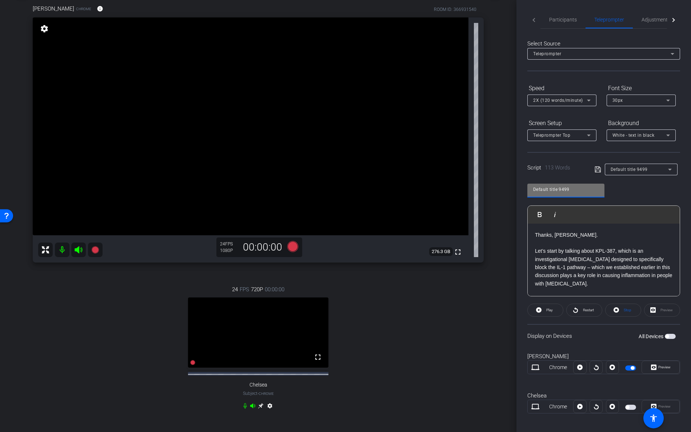
click at [517, 189] on input "Default title 9499" at bounding box center [565, 189] width 65 height 9
click at [517, 172] on div "Default title 9499" at bounding box center [639, 169] width 57 height 9
click at [517, 182] on span "Create new script" at bounding box center [629, 183] width 38 height 9
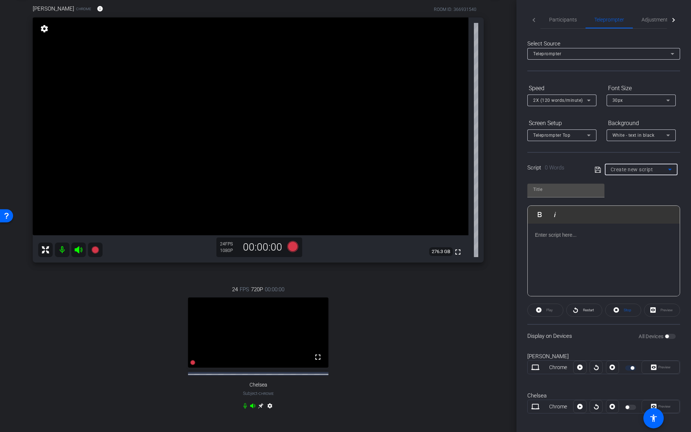
click at [517, 242] on div at bounding box center [604, 260] width 152 height 73
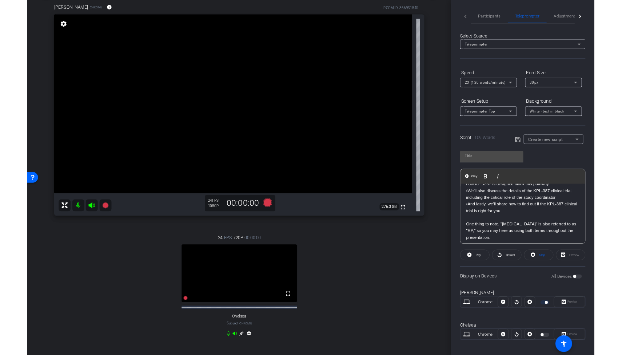
scroll to position [64, 0]
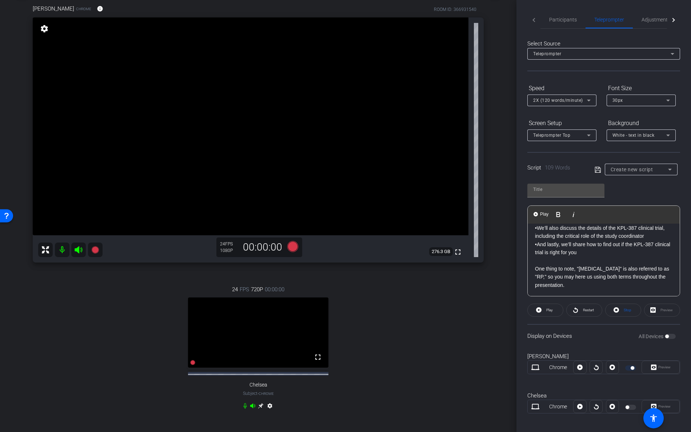
click at [454, 313] on div "24 FPS 720P 00:00:00 fullscreen Chelsea Subject - Chrome settings" at bounding box center [258, 349] width 451 height 150
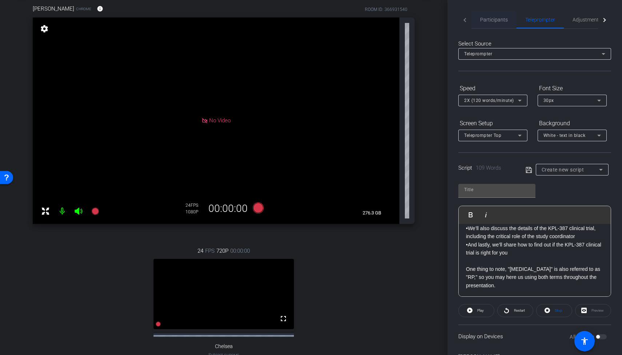
click at [503, 22] on span "Participants" at bounding box center [494, 19] width 28 height 5
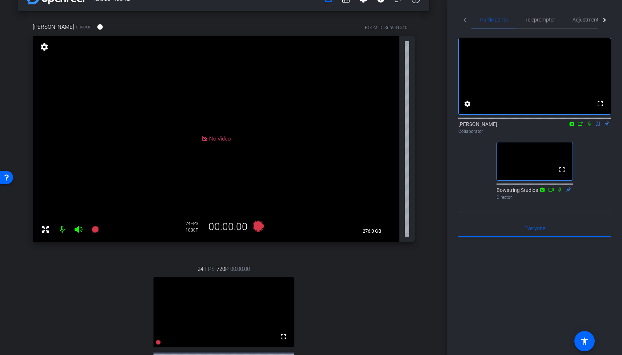
scroll to position [20, 0]
click at [47, 48] on mat-icon "settings" at bounding box center [44, 47] width 10 height 9
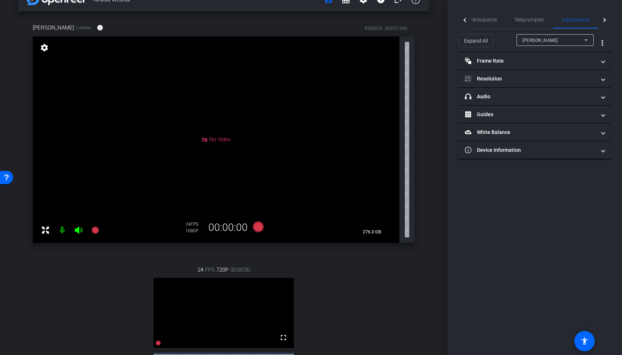
click at [432, 153] on div "Kiniksa Webinar account_box grid_on settings info logout Dr. John Paolini Chrom…" at bounding box center [223, 157] width 447 height 355
click at [491, 19] on span "Participants" at bounding box center [483, 19] width 28 height 5
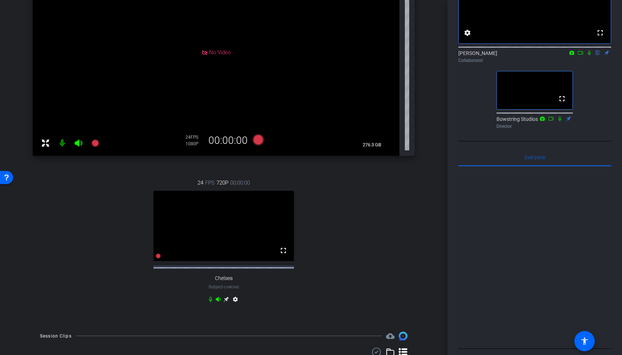
scroll to position [107, 0]
click at [226, 301] on icon at bounding box center [225, 297] width 5 height 5
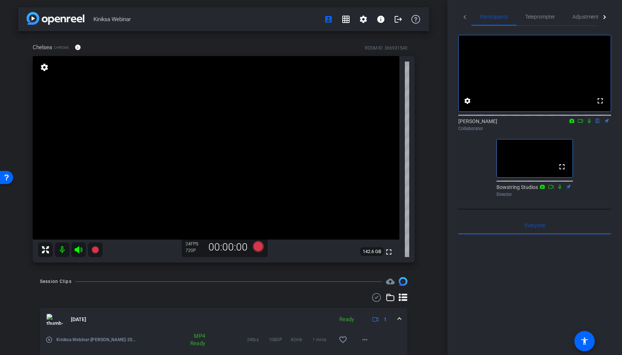
scroll to position [3, 0]
click at [517, 18] on span "Teleprompter" at bounding box center [540, 17] width 30 height 5
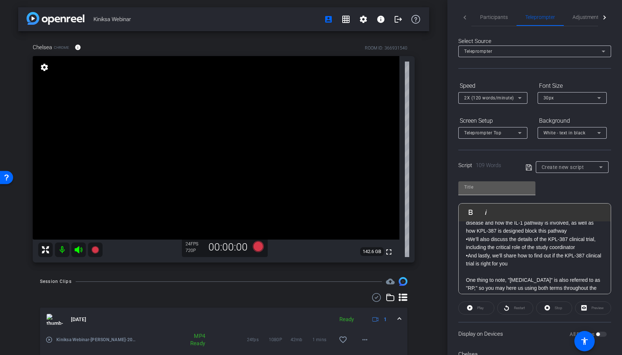
scroll to position [0, 0]
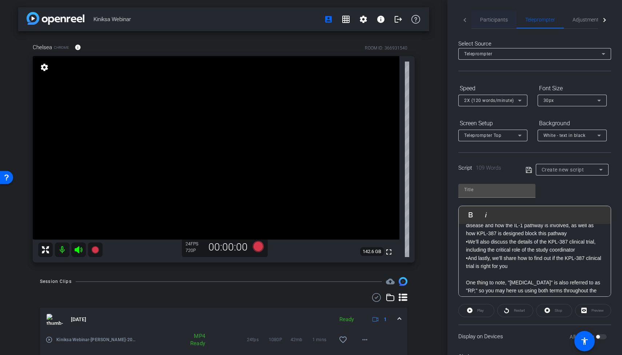
click at [496, 22] on span "Participants" at bounding box center [494, 19] width 28 height 5
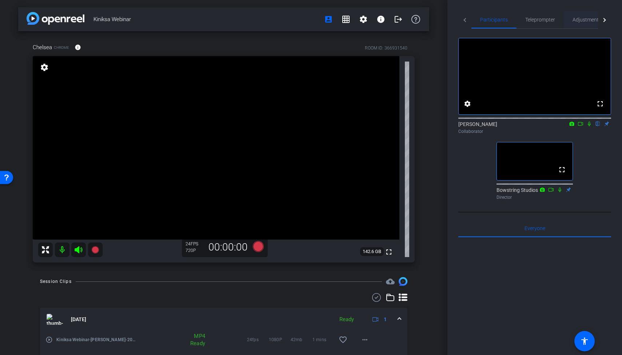
click at [517, 21] on span "Adjustments" at bounding box center [587, 19] width 29 height 5
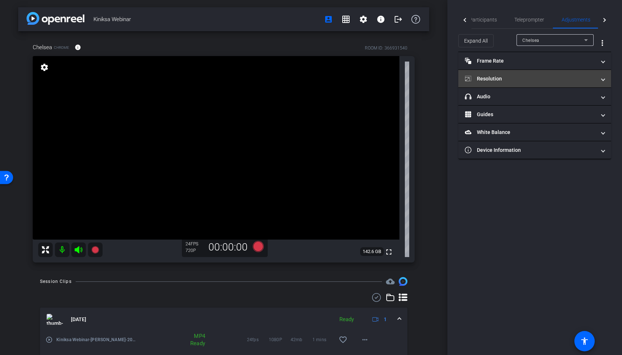
click at [501, 79] on mat-panel-title "Resolution" at bounding box center [530, 79] width 131 height 8
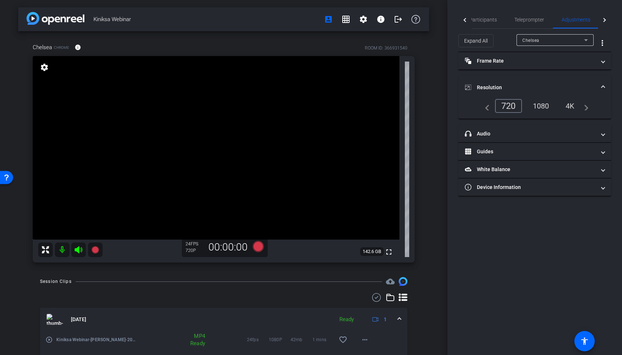
click at [517, 106] on div "1080" at bounding box center [540, 106] width 27 height 12
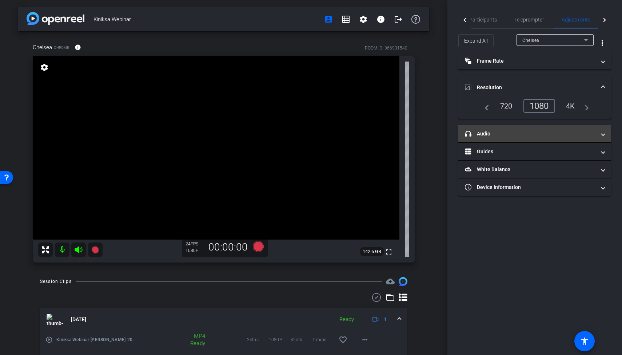
click at [494, 132] on mat-panel-title "headphone icon Audio" at bounding box center [530, 134] width 131 height 8
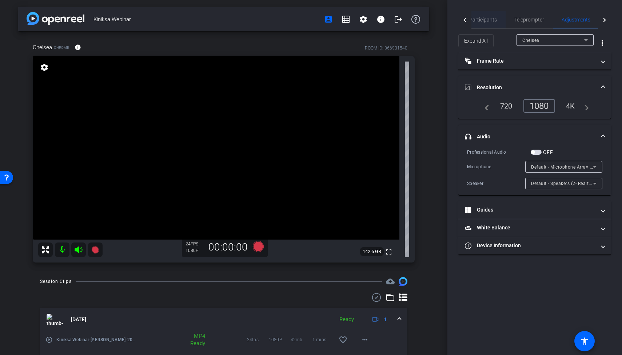
click at [487, 21] on span "Participants" at bounding box center [483, 19] width 28 height 5
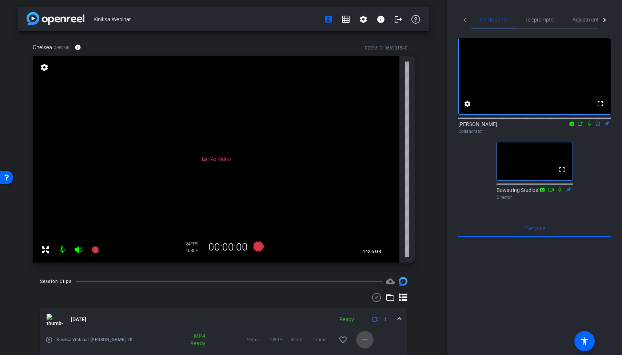
click at [365, 313] on mat-icon "more_horiz" at bounding box center [364, 339] width 9 height 9
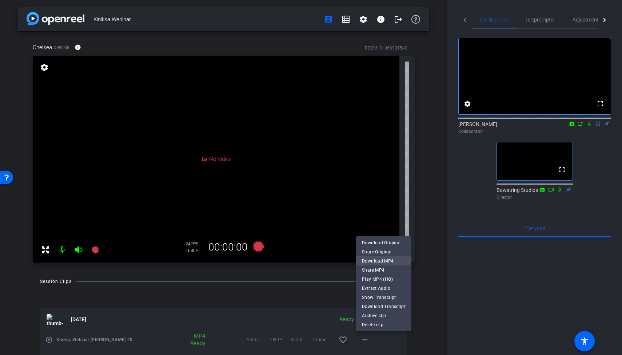
click at [379, 263] on span "Download MP4" at bounding box center [384, 260] width 44 height 9
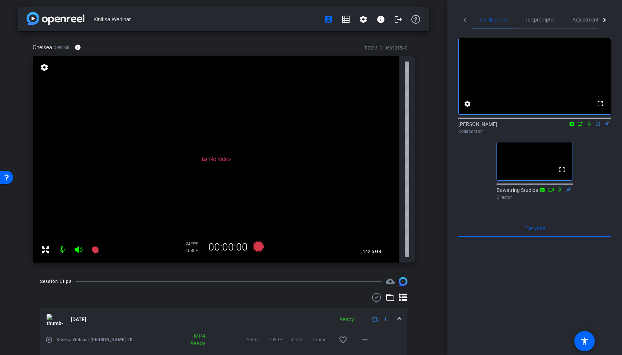
click at [517, 126] on icon at bounding box center [589, 123] width 6 height 5
click at [517, 21] on span "Adjustments" at bounding box center [587, 19] width 29 height 5
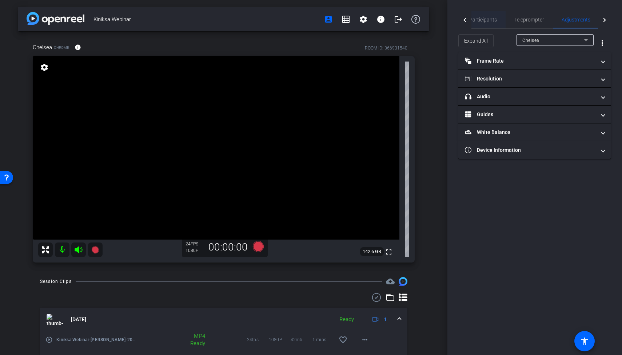
click at [486, 20] on span "Participants" at bounding box center [483, 19] width 28 height 5
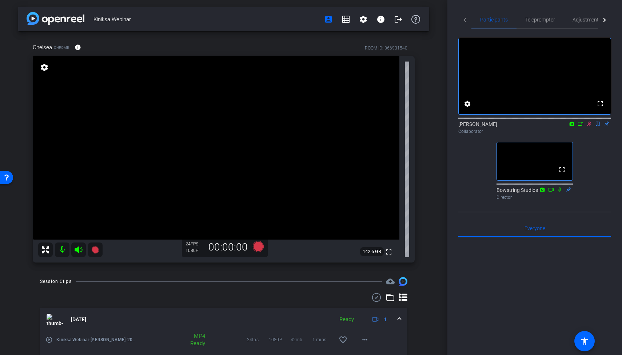
click at [517, 126] on icon at bounding box center [589, 123] width 4 height 5
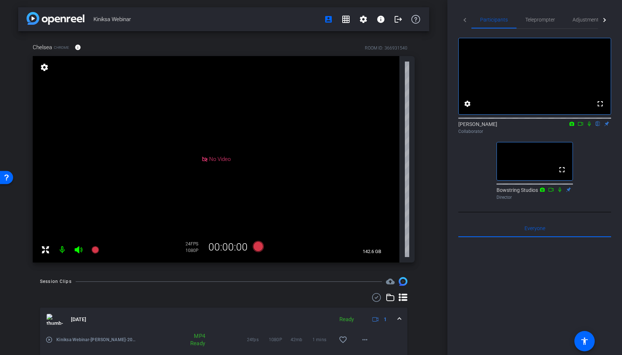
click at [517, 126] on icon at bounding box center [589, 123] width 3 height 5
click at [362, 18] on mat-icon "settings" at bounding box center [363, 19] width 9 height 9
click at [367, 33] on span "Session Settings" at bounding box center [379, 34] width 38 height 9
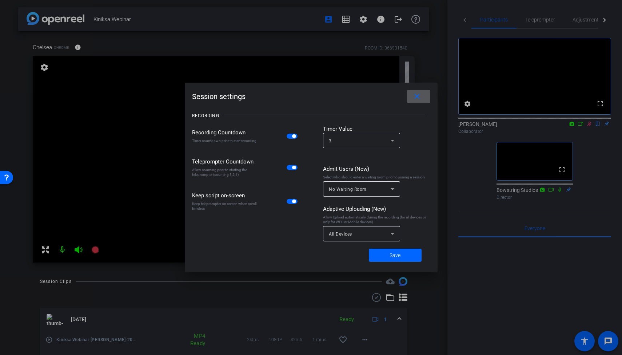
click at [416, 98] on mat-icon "close" at bounding box center [416, 96] width 9 height 9
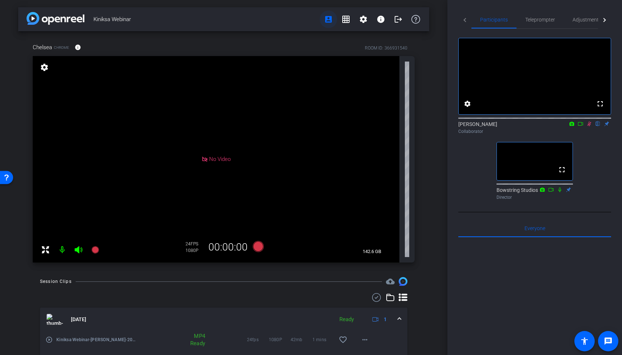
click at [327, 20] on mat-icon "account_box" at bounding box center [328, 19] width 9 height 9
click at [365, 19] on mat-icon "settings" at bounding box center [363, 19] width 9 height 9
click at [365, 20] on div at bounding box center [311, 177] width 622 height 355
click at [365, 20] on mat-icon "settings" at bounding box center [363, 19] width 9 height 9
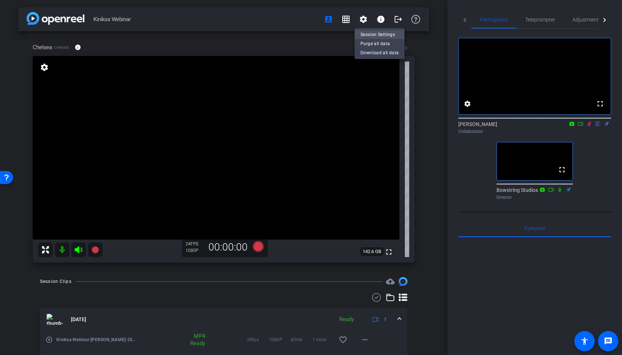
click at [366, 34] on span "Session Settings" at bounding box center [379, 34] width 38 height 9
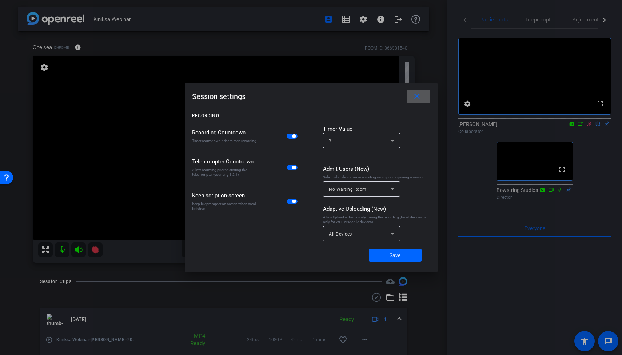
click at [416, 97] on mat-icon "close" at bounding box center [416, 96] width 9 height 9
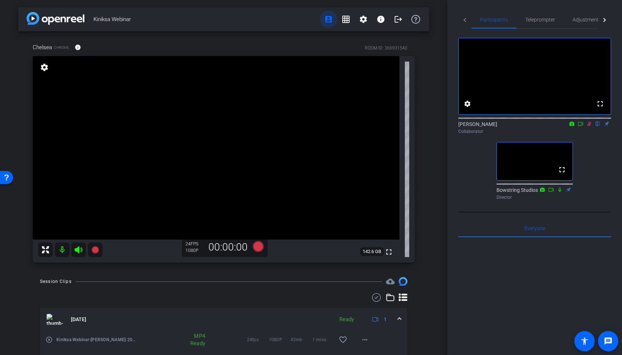
click at [329, 18] on mat-icon "account_box" at bounding box center [328, 19] width 9 height 9
click at [517, 126] on icon at bounding box center [589, 123] width 6 height 5
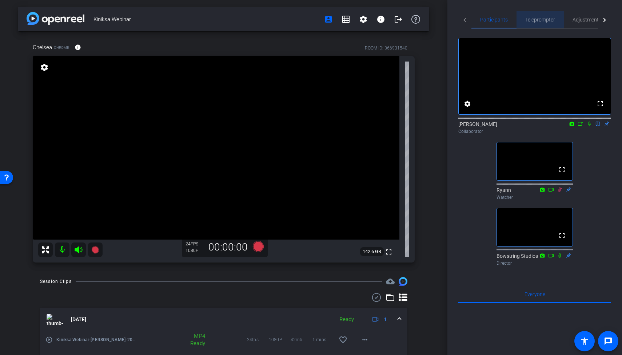
click at [517, 20] on span "Teleprompter" at bounding box center [540, 19] width 30 height 5
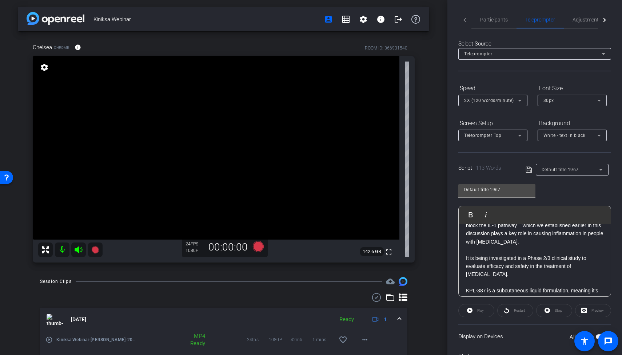
click at [434, 187] on div "Kiniksa Webinar account_box grid_on settings info logout Chelsea Chrome info RO…" at bounding box center [223, 177] width 447 height 355
click at [495, 20] on span "Participants" at bounding box center [494, 19] width 28 height 5
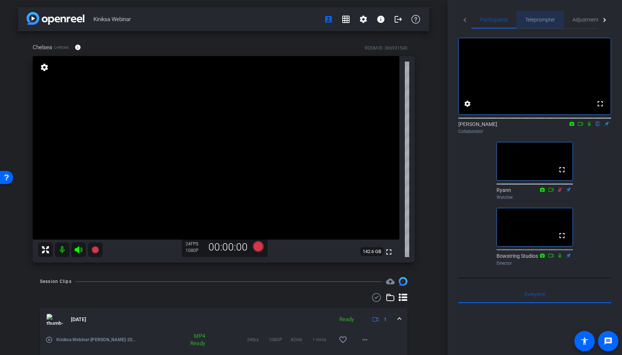
click at [517, 17] on span "Teleprompter" at bounding box center [540, 19] width 30 height 5
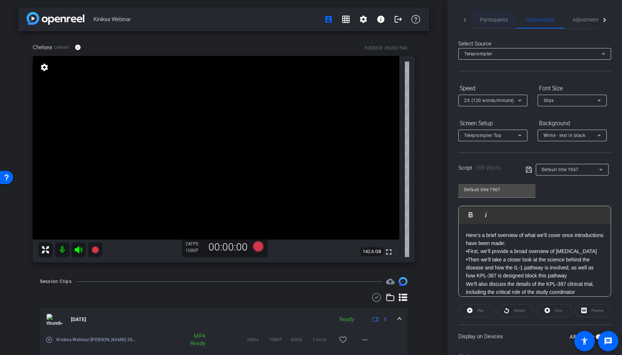
click at [496, 22] on span "Participants" at bounding box center [494, 19] width 28 height 5
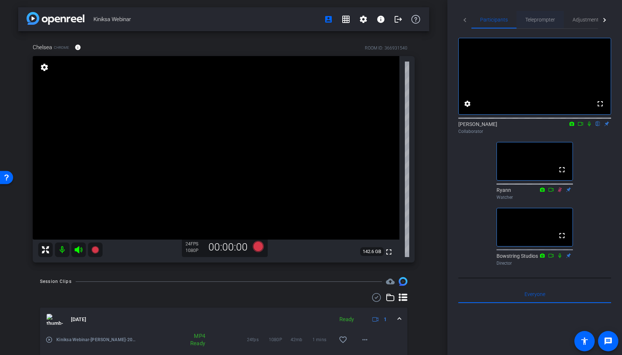
click at [517, 23] on span "Teleprompter" at bounding box center [540, 19] width 30 height 17
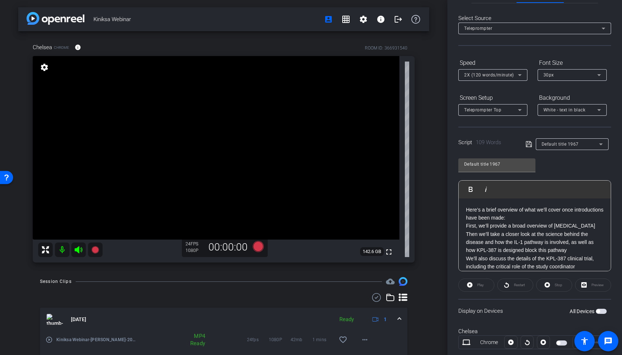
scroll to position [41, 0]
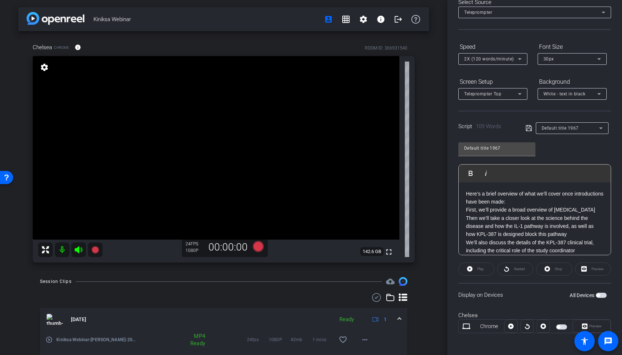
click at [517, 313] on span "button" at bounding box center [561, 326] width 11 height 5
click at [517, 313] on span "Preview" at bounding box center [595, 326] width 12 height 4
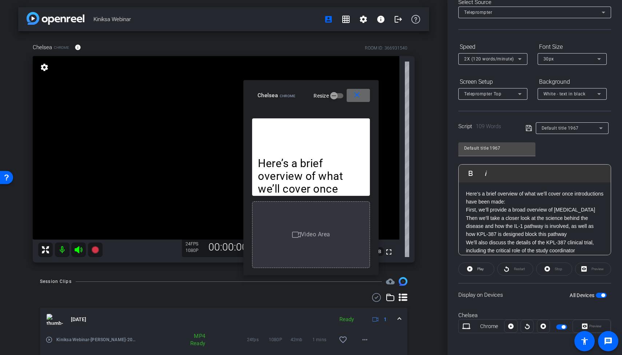
click at [360, 97] on mat-icon "close" at bounding box center [356, 95] width 9 height 9
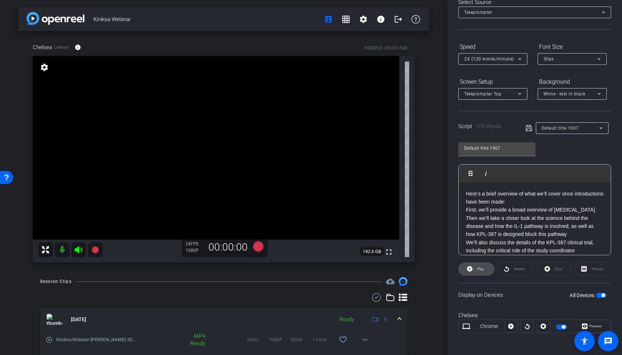
click at [477, 269] on span "Play" at bounding box center [479, 269] width 8 height 10
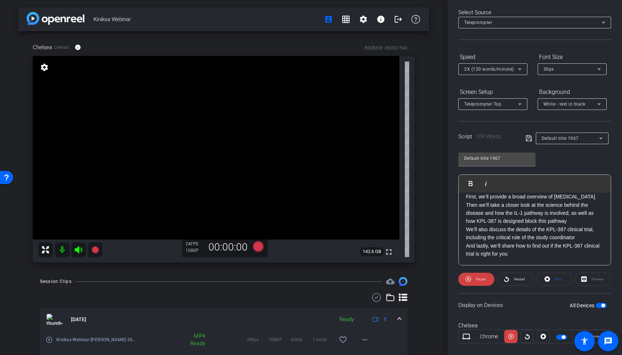
scroll to position [24, 0]
click at [475, 277] on span "Pause" at bounding box center [480, 279] width 12 height 10
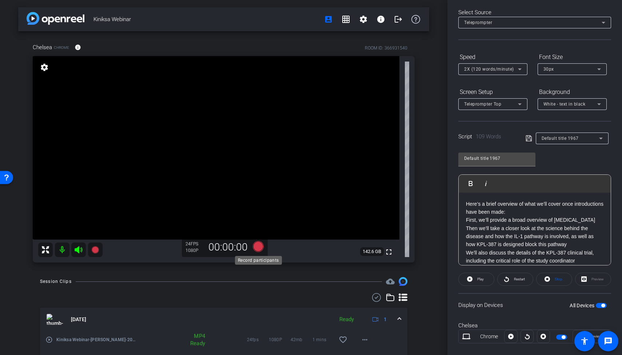
click at [259, 245] on icon at bounding box center [258, 246] width 11 height 11
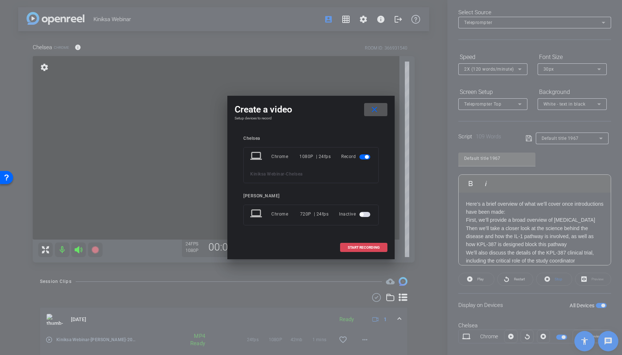
click at [365, 246] on span "START RECORDING" at bounding box center [364, 248] width 32 height 4
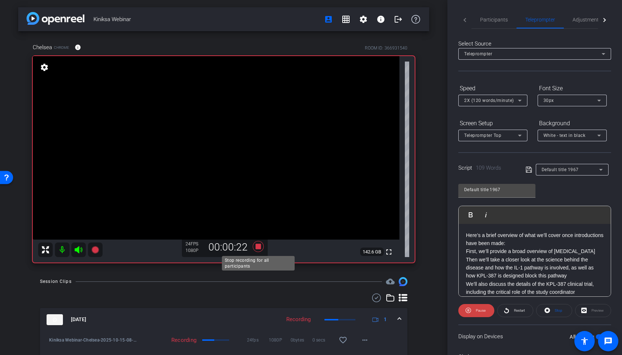
click at [260, 245] on icon at bounding box center [258, 246] width 11 height 11
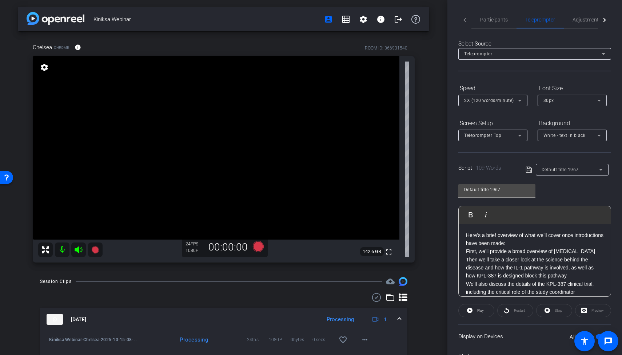
click at [482, 102] on span "2X (120 words/minute)" at bounding box center [489, 100] width 50 height 5
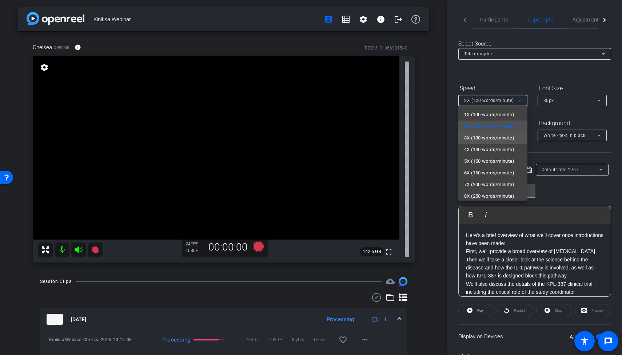
click at [468, 138] on span "3X (130 words/minute)" at bounding box center [489, 137] width 50 height 9
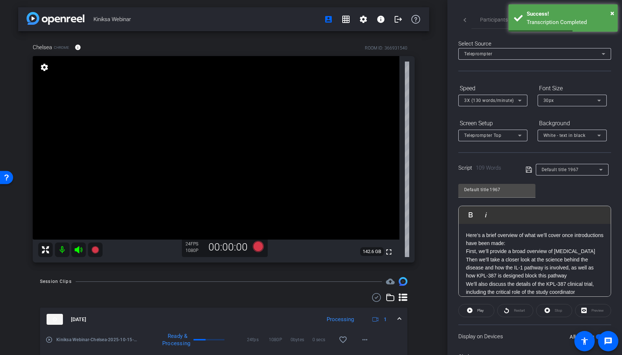
click at [512, 311] on div "Restart" at bounding box center [515, 310] width 36 height 13
click at [476, 309] on span "Play" at bounding box center [479, 310] width 8 height 10
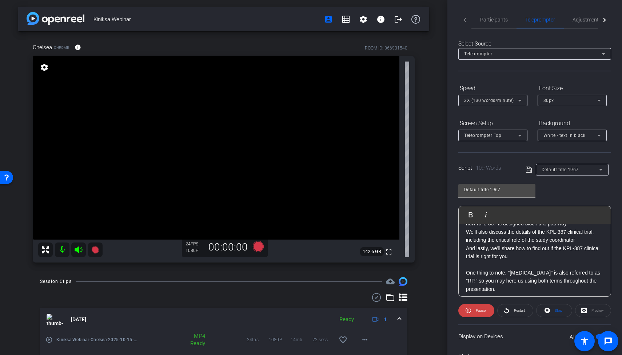
scroll to position [56, 0]
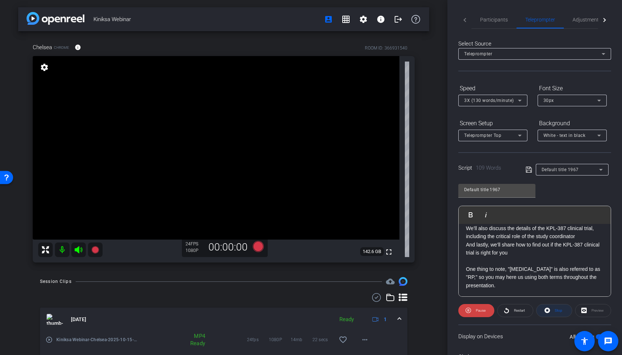
click at [517, 309] on icon at bounding box center [547, 310] width 5 height 9
click at [493, 21] on span "Participants" at bounding box center [494, 19] width 28 height 5
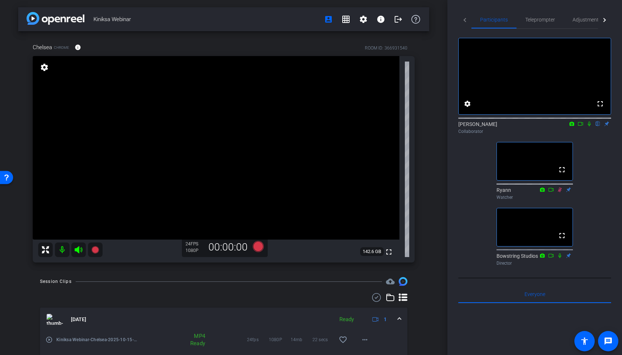
click at [456, 217] on div "Participants Teleprompter Adjustments Live fullscreen settings Chad flip Collab…" at bounding box center [534, 177] width 175 height 355
click at [517, 20] on span "Adjustments" at bounding box center [587, 19] width 29 height 5
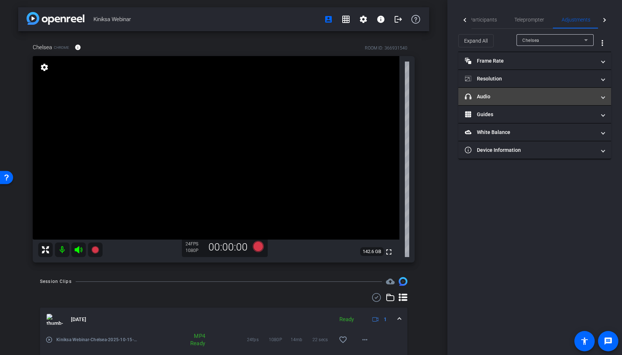
click at [491, 99] on mat-panel-title "headphone icon Audio" at bounding box center [530, 97] width 131 height 8
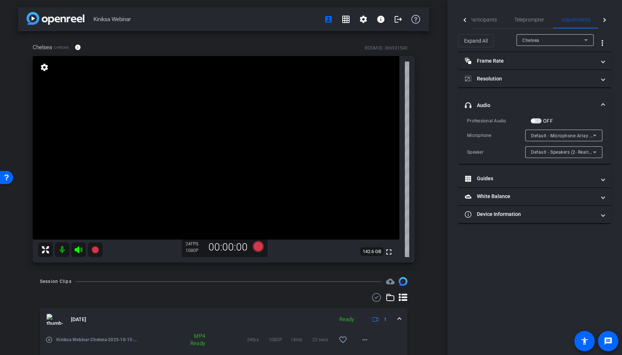
click at [517, 152] on span "Default - Speakers (2- Realtek(R) Audio)" at bounding box center [573, 152] width 84 height 6
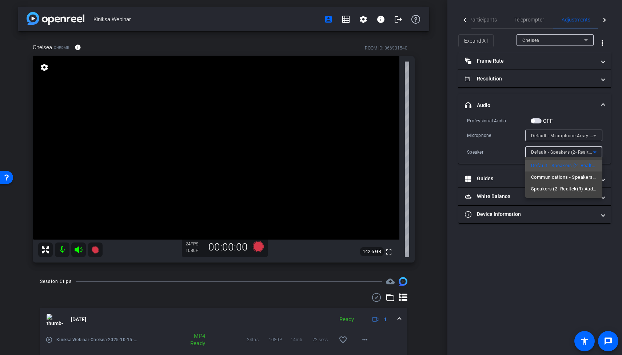
click at [508, 151] on div at bounding box center [311, 177] width 622 height 355
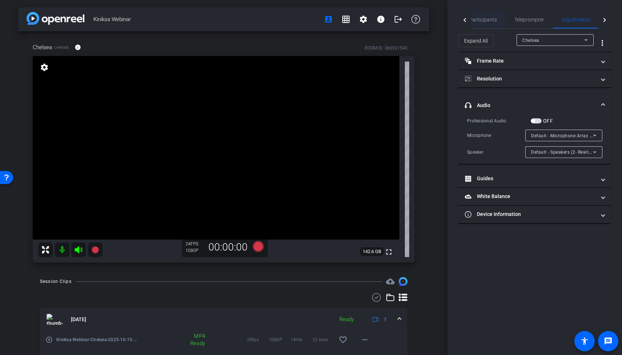
click at [488, 19] on span "Participants" at bounding box center [483, 19] width 28 height 5
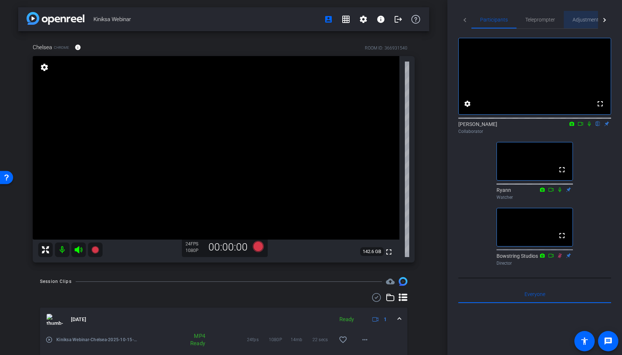
click at [517, 19] on span "Adjustments" at bounding box center [587, 19] width 29 height 5
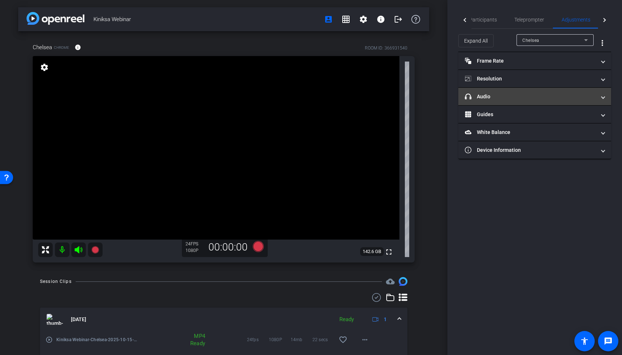
click at [495, 97] on mat-panel-title "headphone icon Audio" at bounding box center [530, 97] width 131 height 8
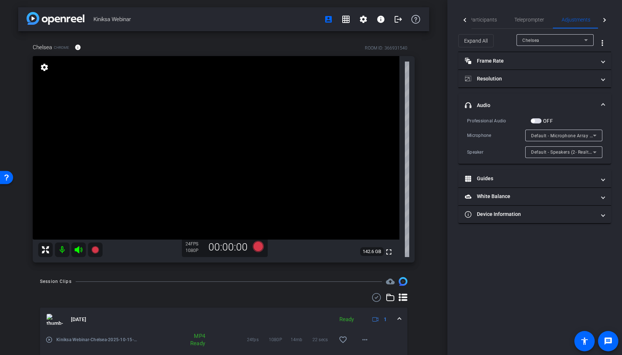
click at [517, 120] on span "button" at bounding box center [536, 120] width 11 height 5
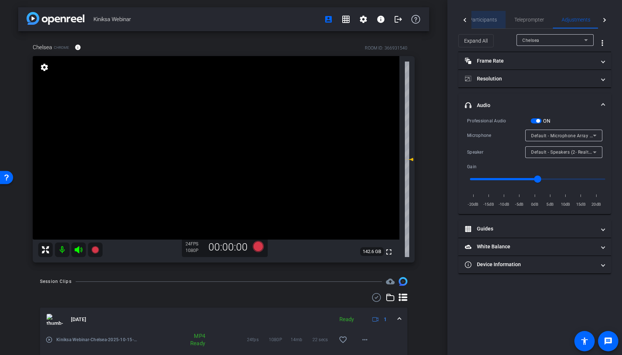
click at [489, 20] on span "Participants" at bounding box center [483, 19] width 28 height 5
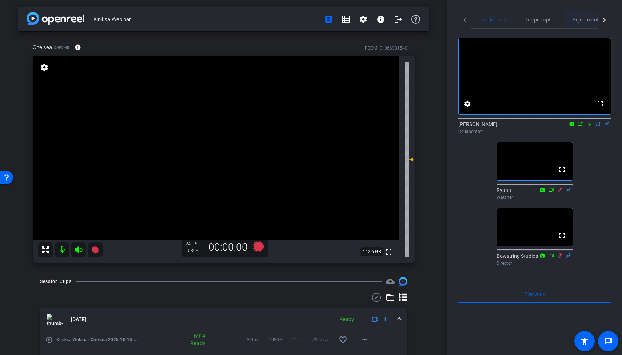
click at [517, 20] on span "Adjustments" at bounding box center [587, 19] width 29 height 5
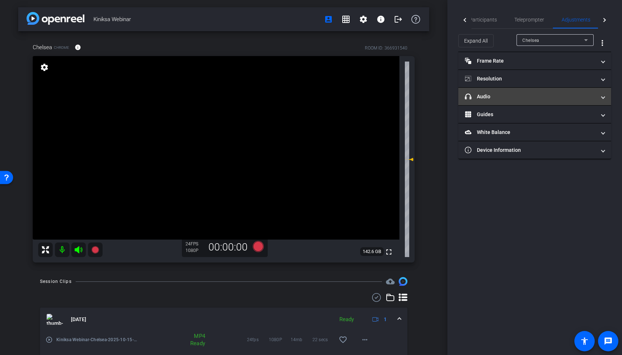
click at [504, 95] on mat-panel-title "headphone icon Audio" at bounding box center [530, 97] width 131 height 8
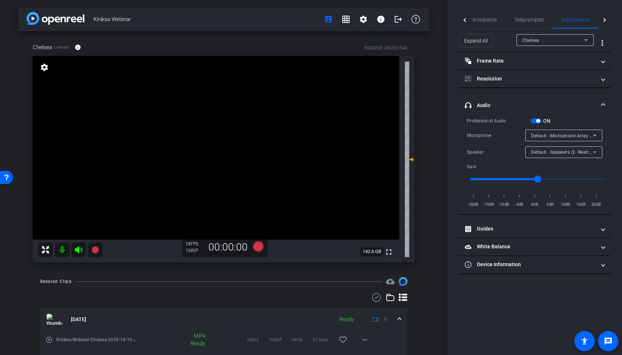
click at [517, 122] on span "button" at bounding box center [536, 120] width 11 height 5
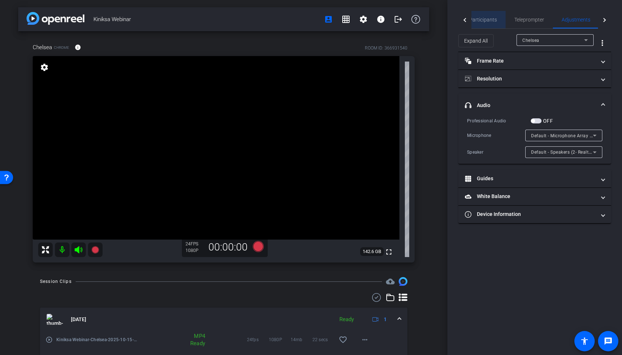
click at [488, 20] on span "Participants" at bounding box center [483, 19] width 28 height 5
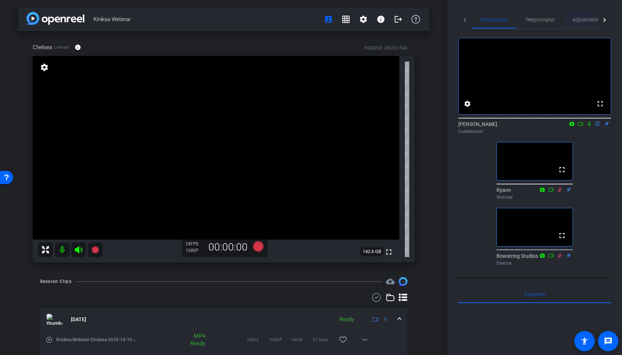
click at [517, 20] on span "Adjustments" at bounding box center [587, 19] width 29 height 5
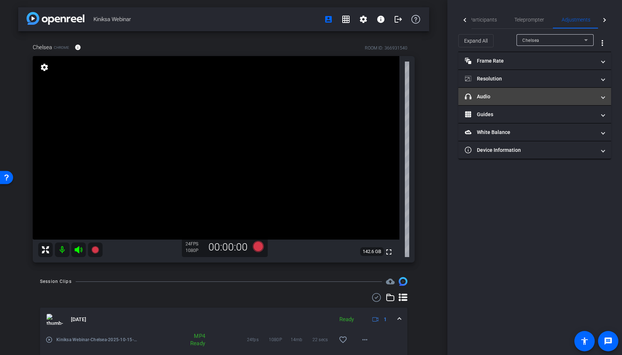
click at [491, 95] on mat-panel-title "headphone icon Audio" at bounding box center [530, 97] width 131 height 8
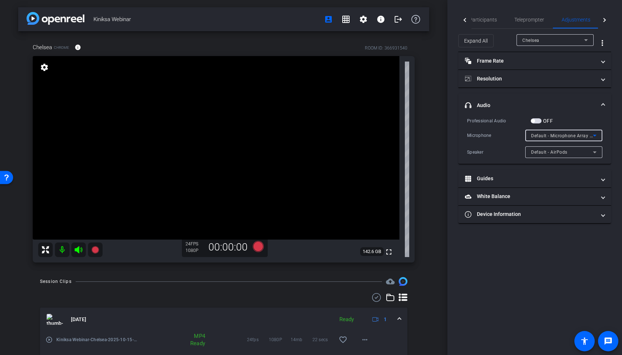
click at [517, 137] on span "Default - Microphone Array (2- Intel® Smart Sound Technology for Digital Microp…" at bounding box center [624, 135] width 186 height 6
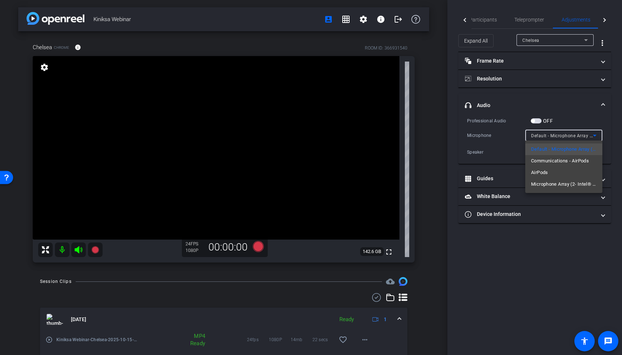
click at [502, 128] on div at bounding box center [311, 177] width 622 height 355
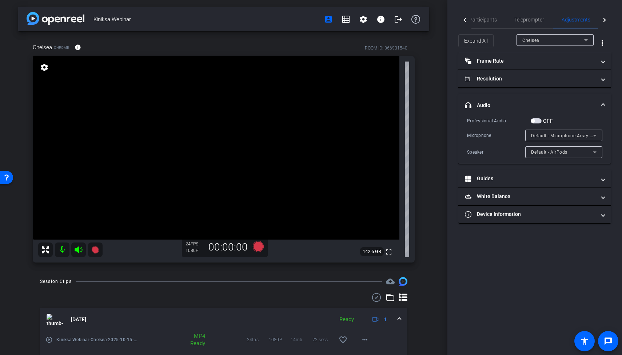
click at [517, 149] on span "Default - AirPods" at bounding box center [549, 151] width 36 height 5
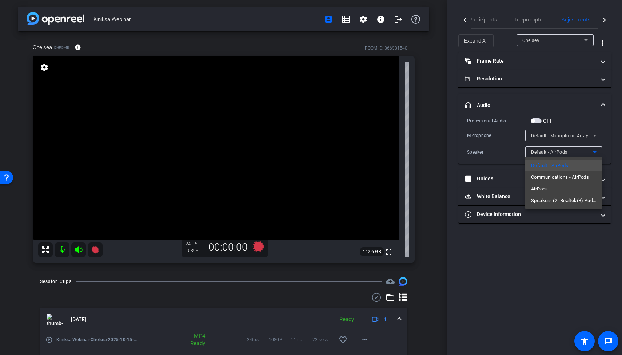
click at [453, 155] on div at bounding box center [311, 177] width 622 height 355
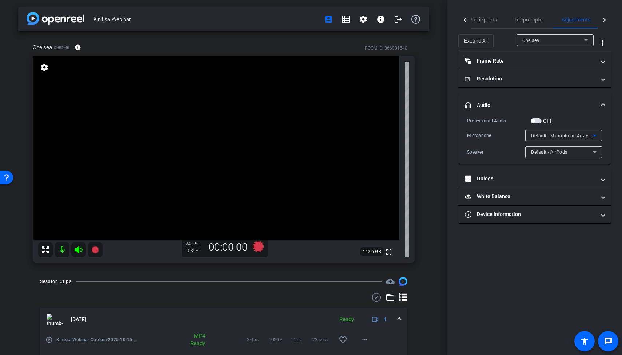
click at [517, 136] on span "Default - Microphone Array (2- Intel® Smart Sound Technology for Digital Microp…" at bounding box center [624, 135] width 186 height 6
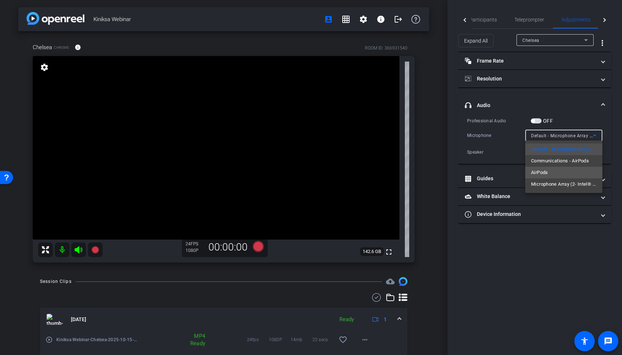
click at [517, 171] on span "AirPods" at bounding box center [539, 172] width 17 height 9
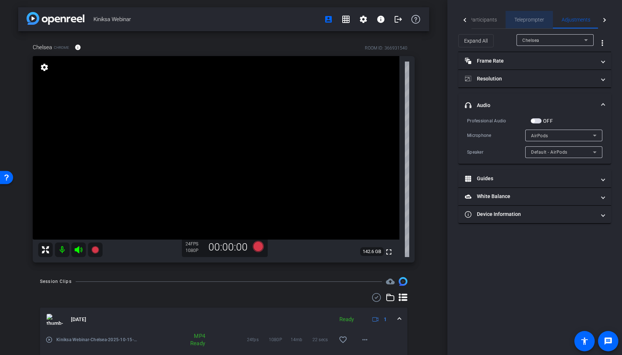
click at [517, 21] on span "Teleprompter" at bounding box center [529, 19] width 30 height 5
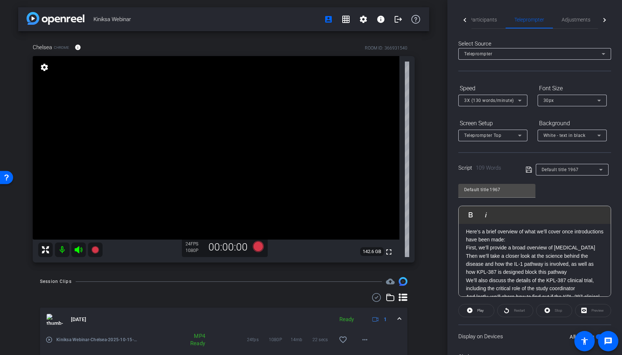
scroll to position [0, 0]
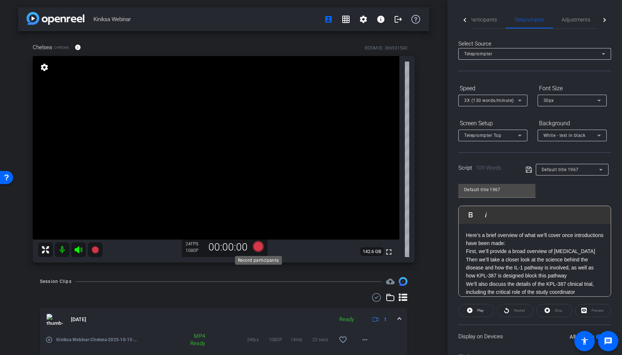
click at [259, 246] on icon at bounding box center [258, 246] width 11 height 11
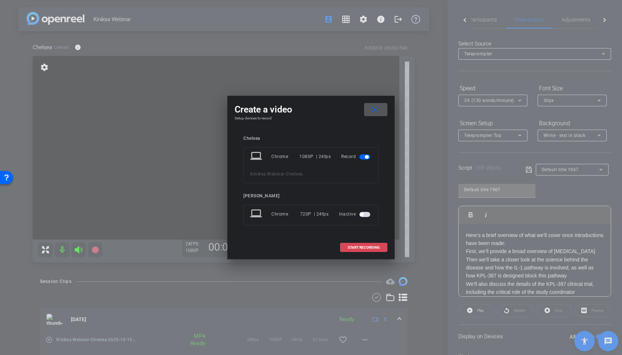
click at [370, 246] on span "START RECORDING" at bounding box center [364, 248] width 32 height 4
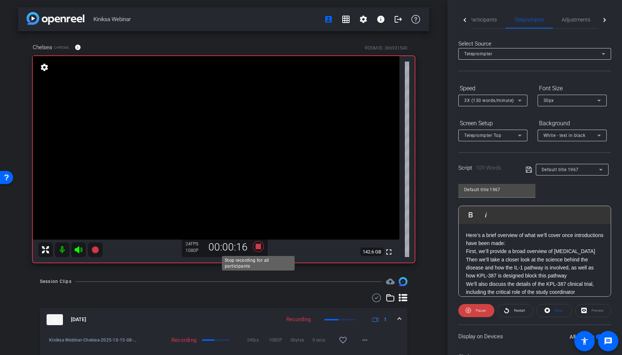
click at [259, 247] on icon at bounding box center [258, 246] width 11 height 11
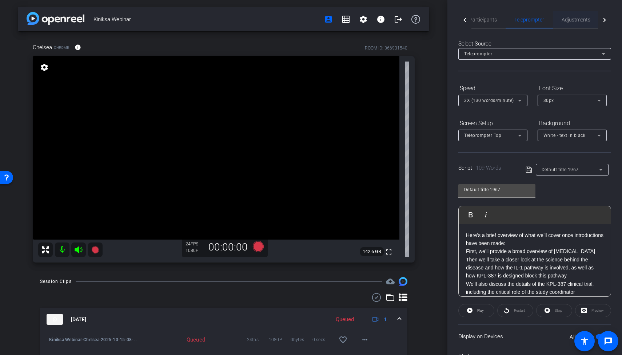
click at [517, 23] on span "Adjustments" at bounding box center [576, 19] width 29 height 17
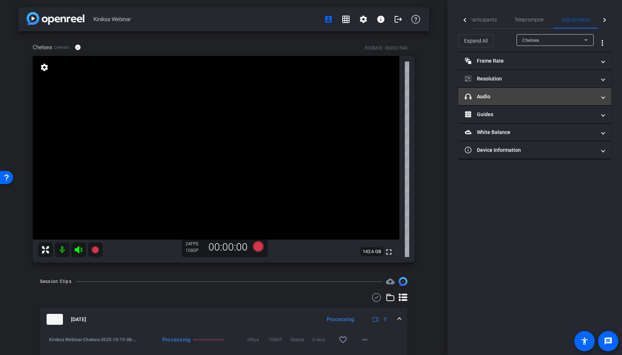
click at [505, 99] on mat-panel-title "headphone icon Audio" at bounding box center [530, 97] width 131 height 8
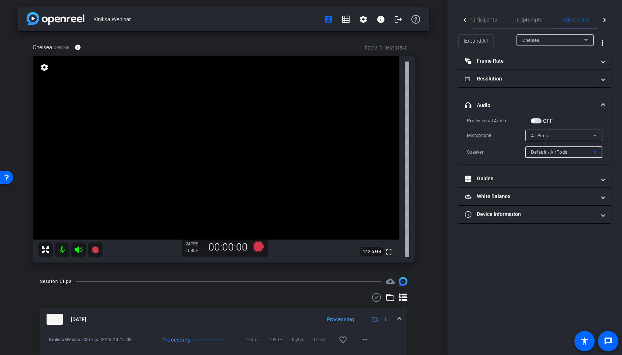
click at [517, 152] on span "Default - AirPods" at bounding box center [549, 151] width 36 height 5
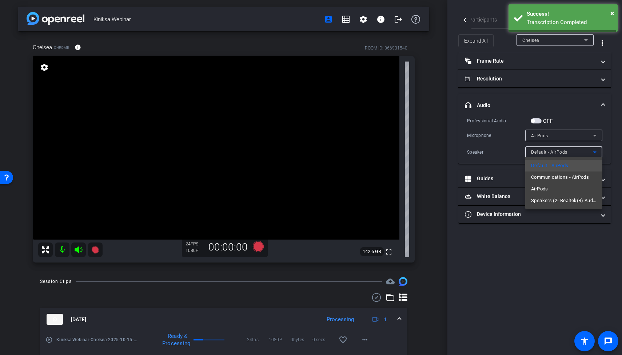
click at [517, 129] on div at bounding box center [311, 177] width 622 height 355
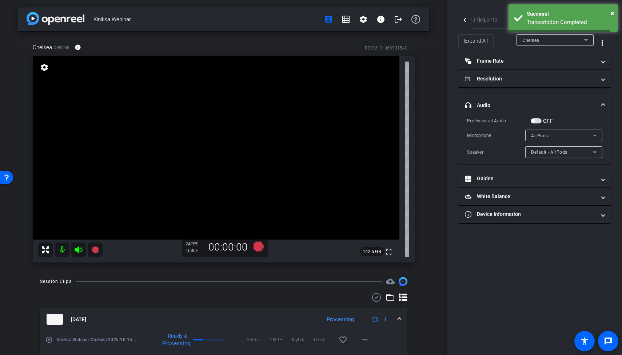
click at [517, 132] on div "AirPods" at bounding box center [562, 135] width 62 height 9
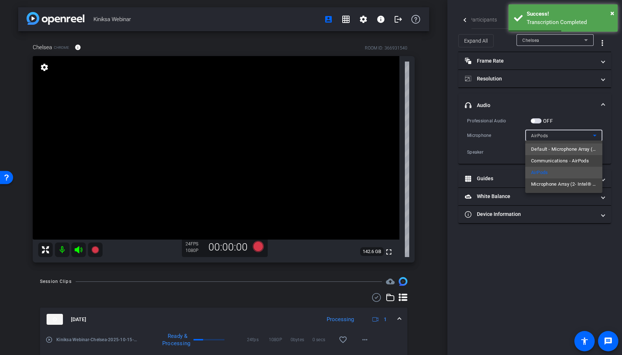
click at [517, 149] on span "Default - Microphone Array (2- Intel® Smart Sound Technology for Digital Microp…" at bounding box center [563, 149] width 65 height 9
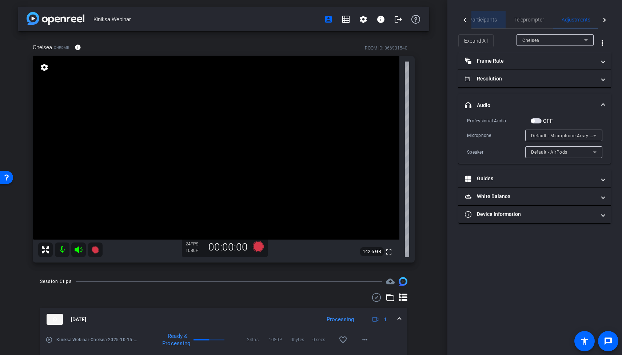
click at [486, 21] on span "Participants" at bounding box center [483, 19] width 28 height 5
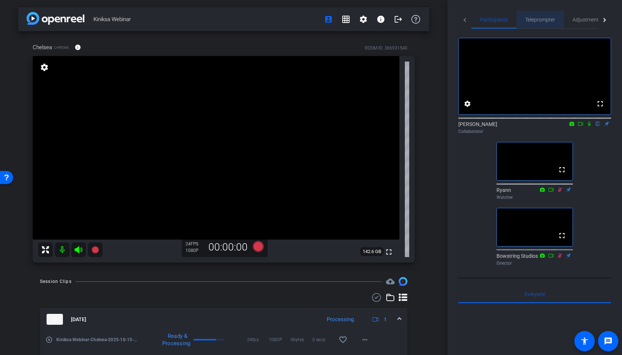
drag, startPoint x: 545, startPoint y: 19, endPoint x: 436, endPoint y: 62, distance: 117.3
click at [517, 19] on span "Teleprompter" at bounding box center [540, 19] width 30 height 5
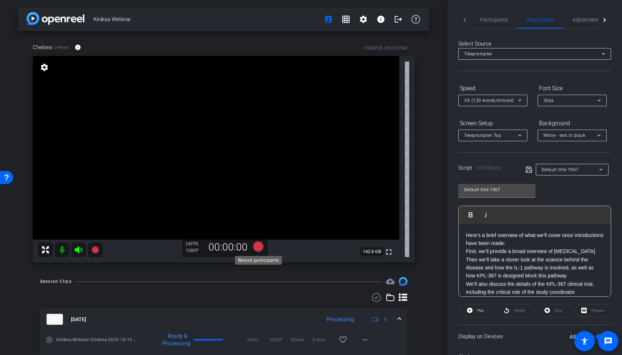
click at [259, 242] on icon at bounding box center [258, 246] width 11 height 11
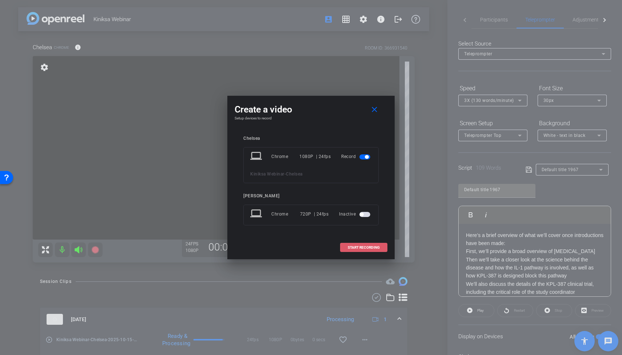
click at [344, 247] on span at bounding box center [363, 247] width 47 height 17
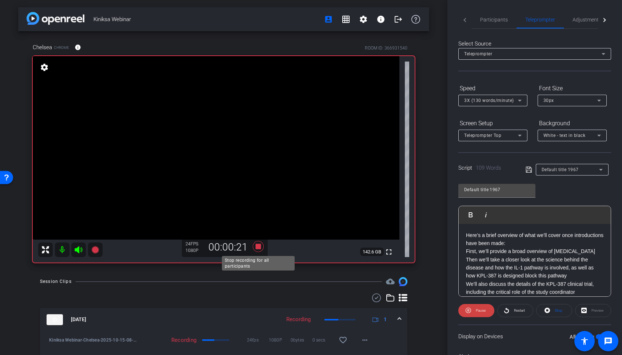
click at [261, 247] on icon at bounding box center [258, 246] width 11 height 11
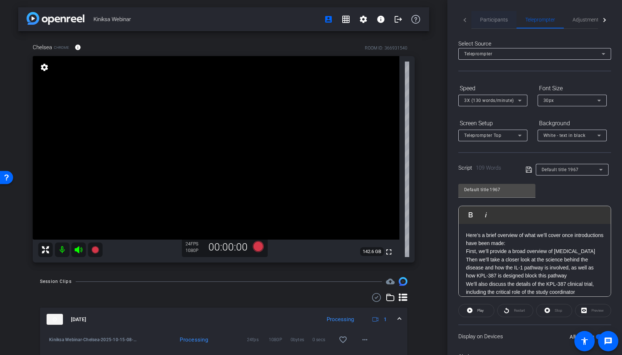
click at [494, 20] on span "Participants" at bounding box center [494, 19] width 28 height 5
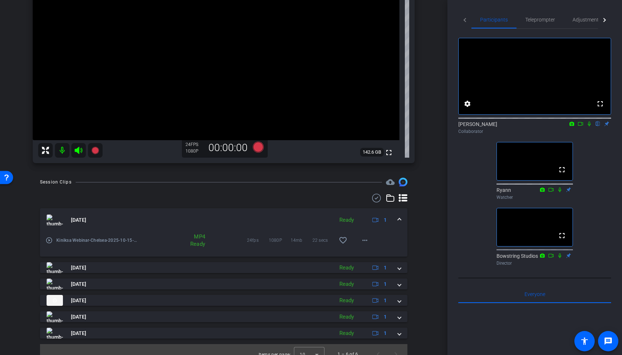
scroll to position [101, 0]
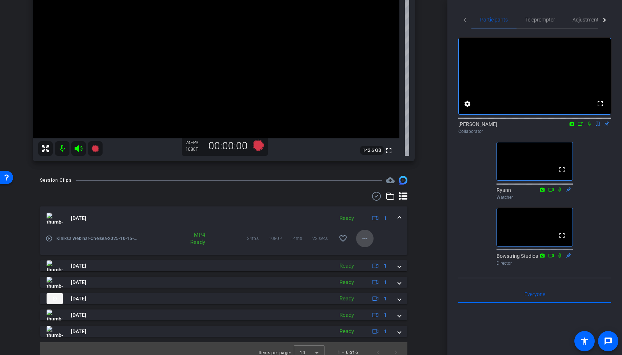
click at [364, 239] on mat-icon "more_horiz" at bounding box center [364, 238] width 9 height 9
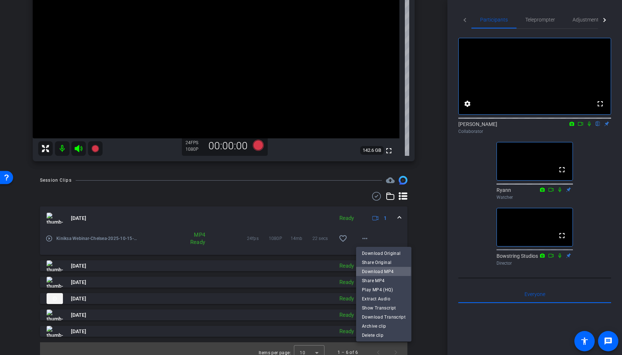
click at [375, 271] on span "Download MP4" at bounding box center [384, 271] width 44 height 9
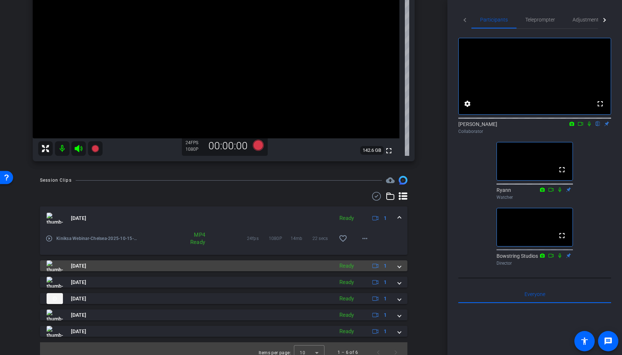
click at [400, 265] on span at bounding box center [399, 266] width 3 height 8
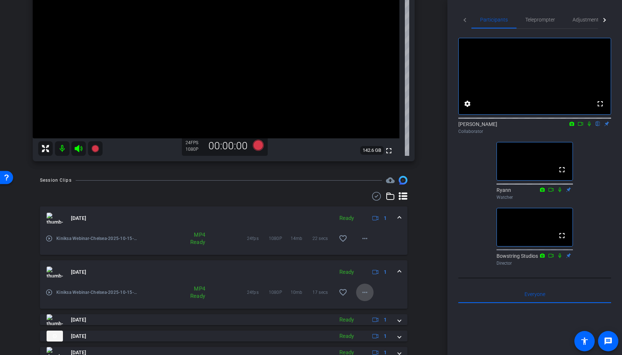
click at [366, 291] on mat-icon "more_horiz" at bounding box center [364, 292] width 9 height 9
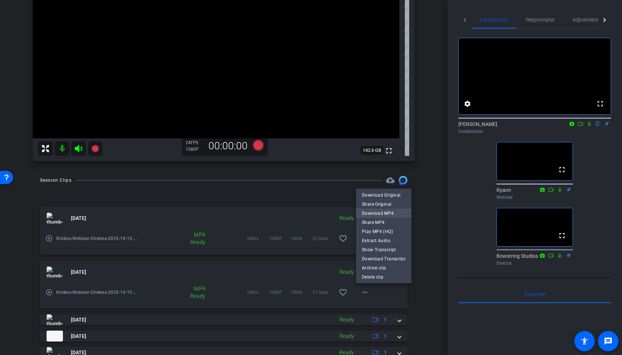
click at [383, 212] on span "Download MP4" at bounding box center [384, 213] width 44 height 9
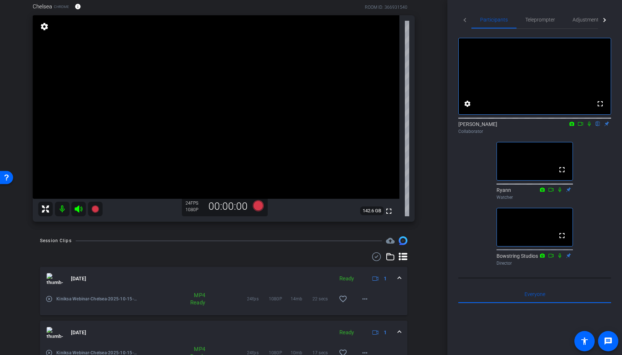
scroll to position [40, 0]
click at [435, 103] on div "Kiniksa Webinar account_box grid_on settings info logout Chelsea Chrome info RO…" at bounding box center [223, 137] width 447 height 355
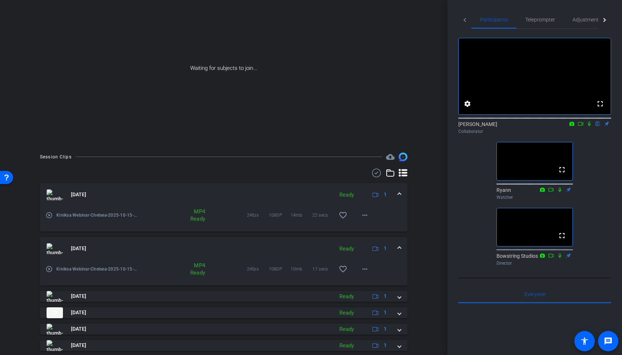
scroll to position [0, 0]
